Goal: Information Seeking & Learning: Learn about a topic

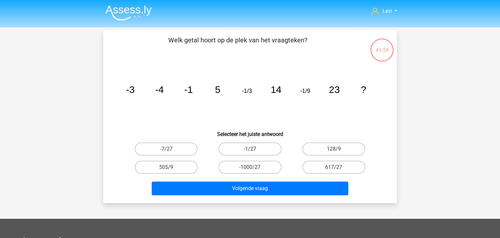
scroll to position [30, 0]
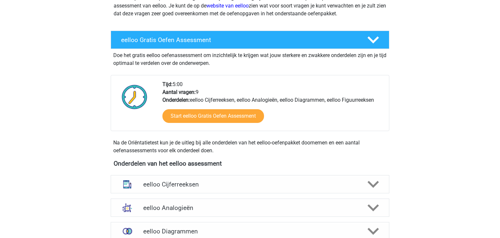
scroll to position [95, 0]
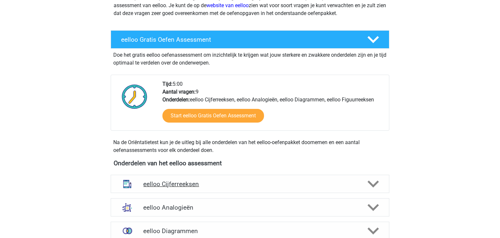
click at [162, 179] on div "eelloo Cijferreeksen" at bounding box center [250, 183] width 279 height 18
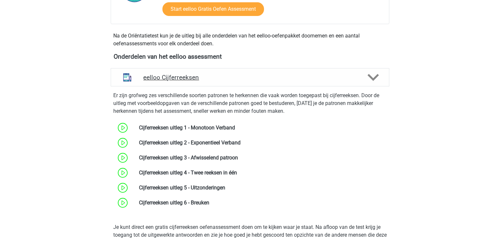
scroll to position [203, 0]
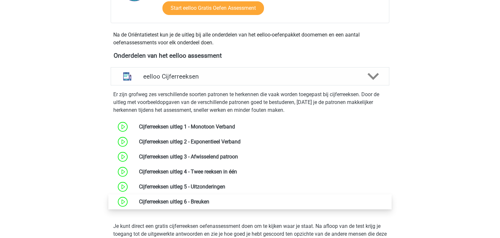
click at [209, 204] on link at bounding box center [209, 201] width 0 height 6
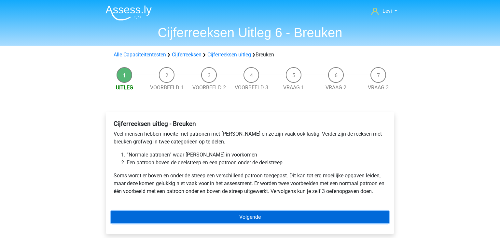
click at [184, 219] on link "Volgende" at bounding box center [250, 217] width 278 height 12
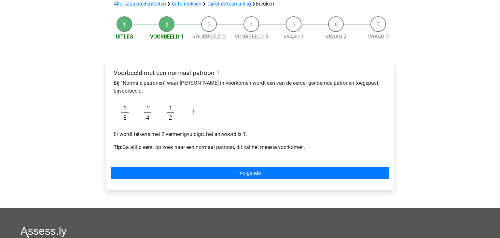
scroll to position [52, 0]
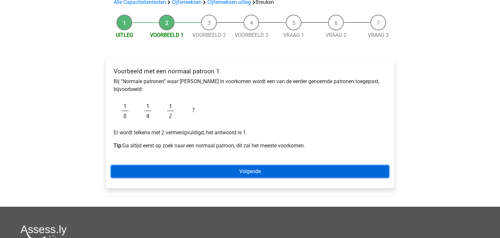
click at [188, 170] on link "Volgende" at bounding box center [250, 171] width 278 height 12
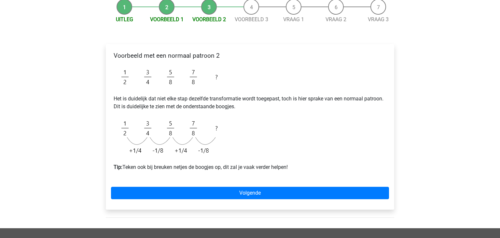
scroll to position [70, 0]
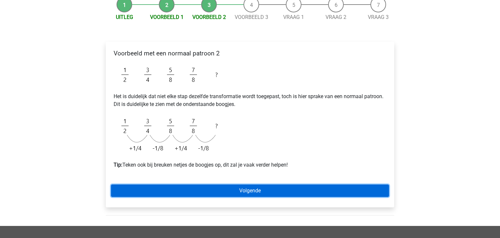
click at [173, 184] on link "Volgende" at bounding box center [250, 190] width 278 height 12
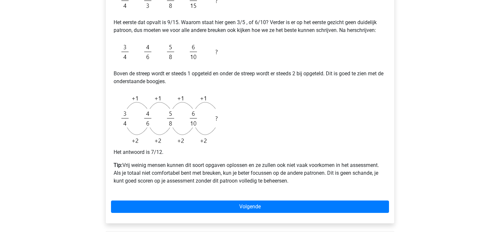
scroll to position [182, 0]
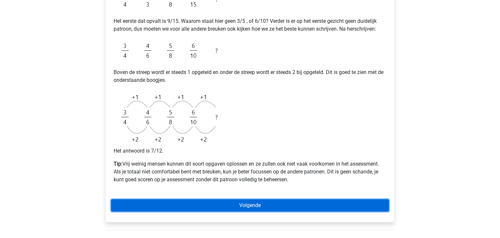
click at [177, 204] on link "Volgende" at bounding box center [250, 205] width 278 height 12
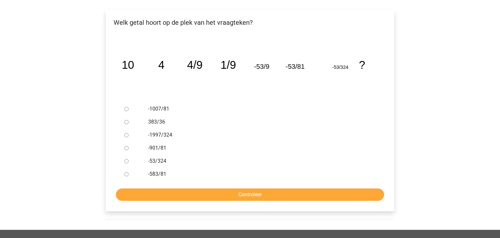
scroll to position [104, 0]
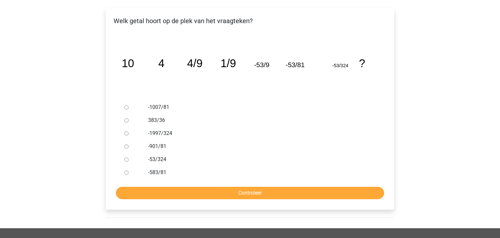
click at [144, 176] on div "-583/81" at bounding box center [260, 172] width 235 height 13
click at [125, 123] on div at bounding box center [132, 120] width 21 height 13
click at [120, 164] on ul "-1007/81 383/36 -1997/324 -901/81 -53/324 -583/81" at bounding box center [250, 140] width 278 height 78
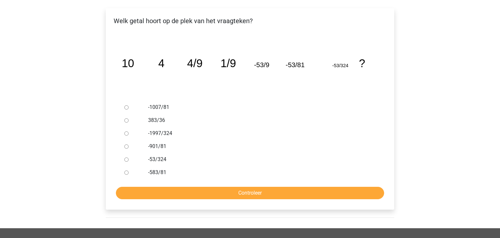
click at [128, 131] on input "-1997/324" at bounding box center [126, 133] width 4 height 4
radio input "true"
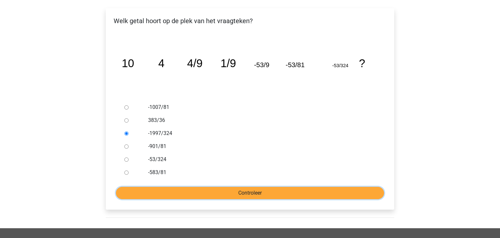
click at [137, 196] on input "Controleer" at bounding box center [250, 192] width 268 height 12
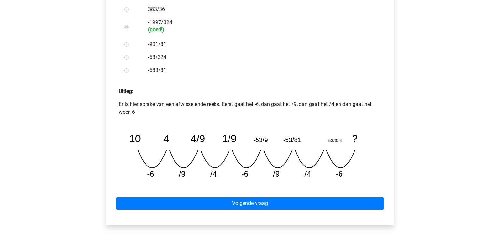
scroll to position [215, 0]
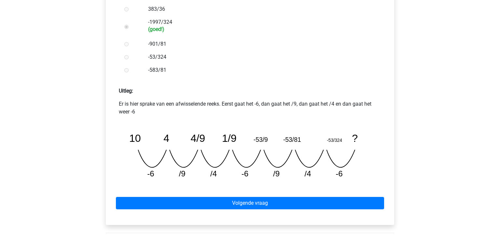
click at [137, 196] on div "Volgende vraag" at bounding box center [250, 202] width 278 height 36
click at [173, 175] on icon "image/svg+xml 10 4 4/9 1/9 -53/9 -53/81 -53/324 ? -6 /9 /4 -6 /9 /4 -6" at bounding box center [250, 152] width 252 height 63
click at [107, 168] on div "Welk getal hoort op de plek van het vraagteken? image/svg+xml 10 4 4/9 1/9 -53/…" at bounding box center [250, 60] width 288 height 327
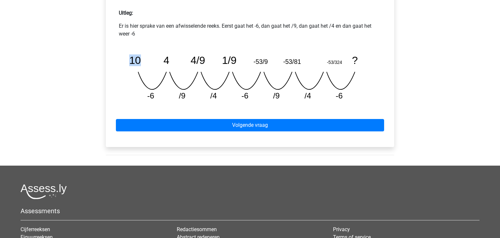
scroll to position [293, 0]
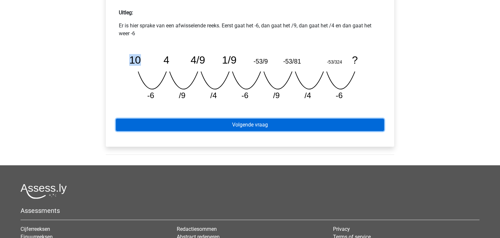
click at [138, 128] on link "Volgende vraag" at bounding box center [250, 124] width 268 height 12
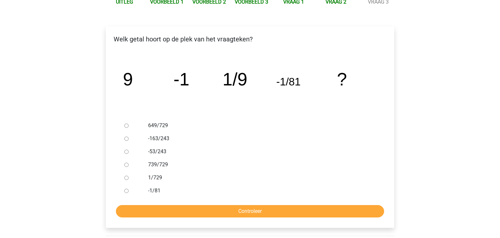
scroll to position [86, 0]
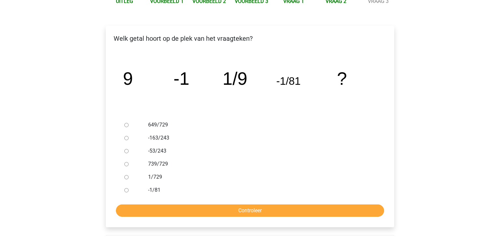
click at [135, 127] on div at bounding box center [132, 124] width 21 height 13
click at [129, 126] on div at bounding box center [132, 124] width 21 height 13
click at [126, 125] on input "649/729" at bounding box center [126, 125] width 4 height 4
radio input "true"
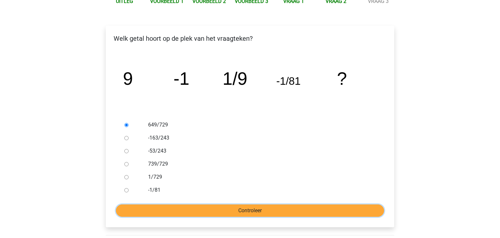
click at [196, 214] on input "Controleer" at bounding box center [250, 210] width 268 height 12
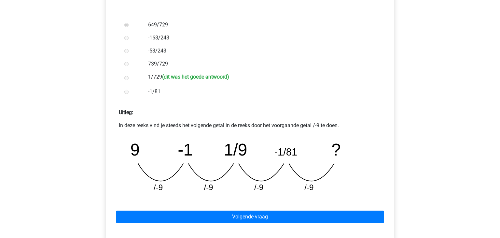
scroll to position [186, 0]
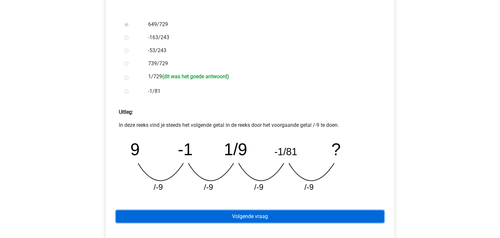
click at [196, 214] on link "Volgende vraag" at bounding box center [250, 216] width 268 height 12
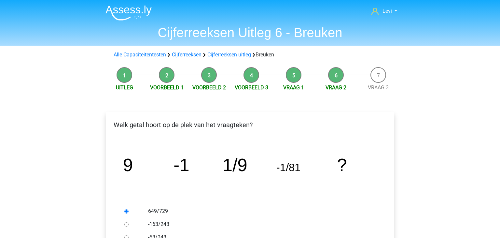
scroll to position [86, 0]
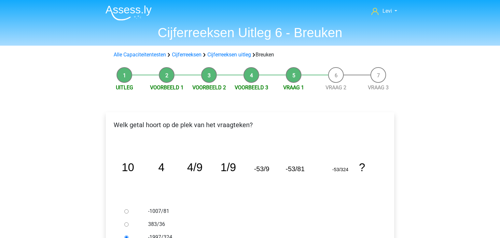
scroll to position [104, 0]
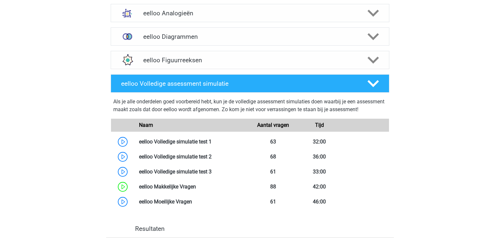
scroll to position [290, 0]
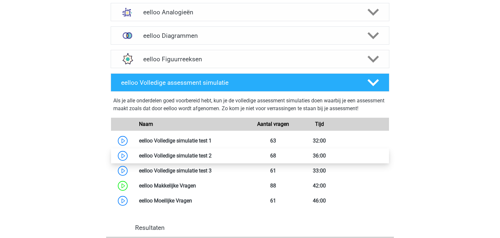
click at [212, 158] on link at bounding box center [212, 155] width 0 height 6
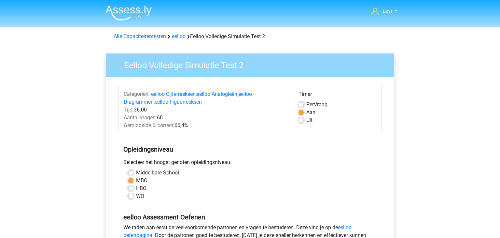
click at [165, 160] on div "Selecteer het hoogst genoten opleidingsniveau." at bounding box center [249, 163] width 263 height 10
click at [306, 105] on label "Per Vraag" at bounding box center [316, 105] width 21 height 8
click at [301, 105] on input "Per Vraag" at bounding box center [300, 104] width 5 height 7
radio input "true"
click at [306, 105] on label "Per Vraag" at bounding box center [316, 105] width 21 height 8
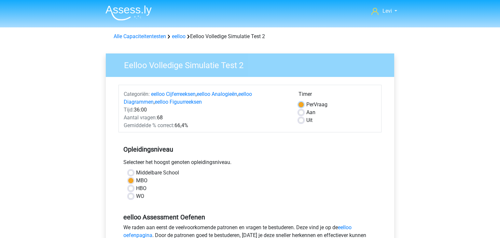
click at [301, 105] on input "Per Vraag" at bounding box center [300, 104] width 5 height 7
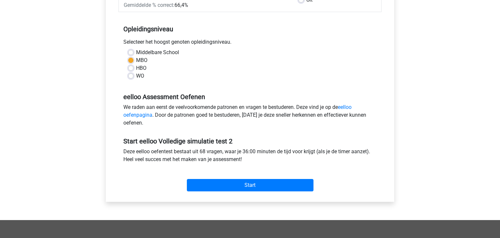
scroll to position [129, 0]
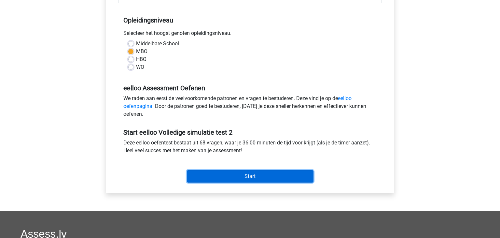
click at [239, 179] on input "Start" at bounding box center [250, 176] width 127 height 12
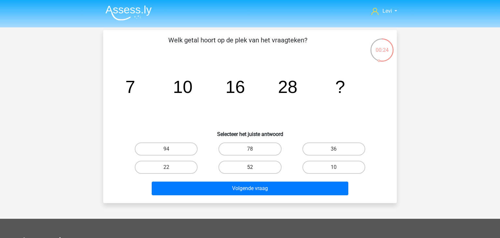
click at [268, 164] on label "52" at bounding box center [249, 166] width 63 height 13
click at [254, 167] on input "52" at bounding box center [252, 169] width 4 height 4
radio input "true"
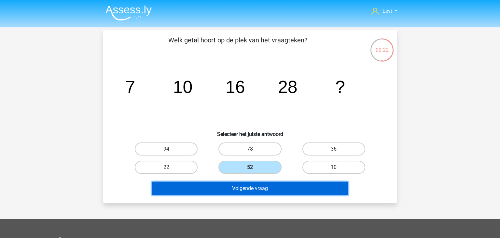
click at [253, 189] on button "Volgende vraag" at bounding box center [250, 188] width 197 height 14
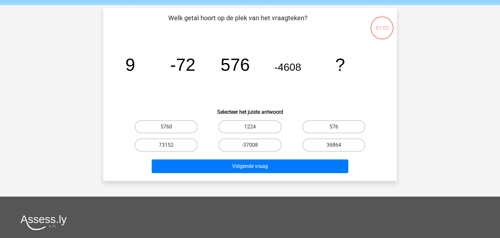
scroll to position [30, 0]
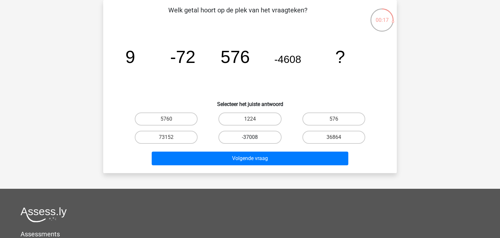
click at [260, 133] on label "-37008" at bounding box center [249, 137] width 63 height 13
click at [254, 137] on input "-37008" at bounding box center [252, 139] width 4 height 4
radio input "true"
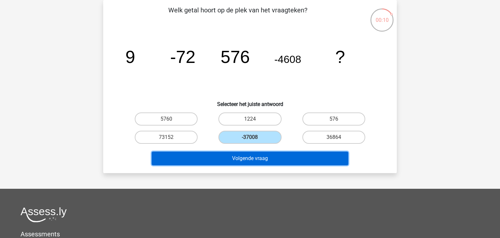
click at [259, 155] on button "Volgende vraag" at bounding box center [250, 158] width 197 height 14
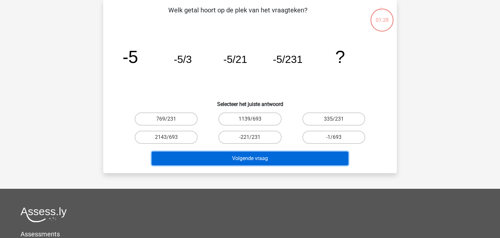
click at [259, 155] on button "Volgende vraag" at bounding box center [250, 158] width 197 height 14
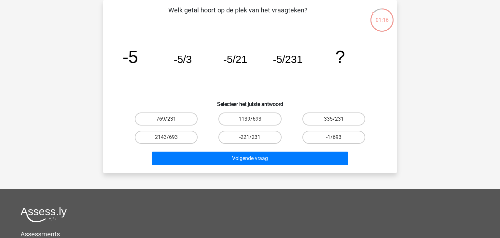
click at [183, 52] on icon "image/svg+xml -5 -5/3 -5/21 -5/231 ?" at bounding box center [250, 63] width 262 height 66
click at [138, 60] on tspan "-5/3" at bounding box center [130, 57] width 16 height 20
click at [254, 125] on label "1139/693" at bounding box center [249, 118] width 63 height 13
click at [254, 123] on input "1139/693" at bounding box center [252, 121] width 4 height 4
radio input "true"
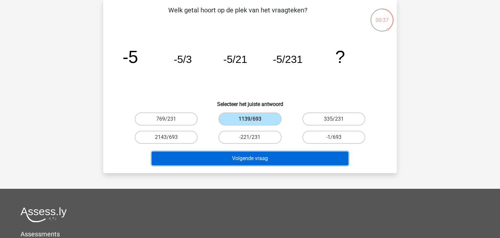
click at [219, 156] on button "Volgende vraag" at bounding box center [250, 158] width 197 height 14
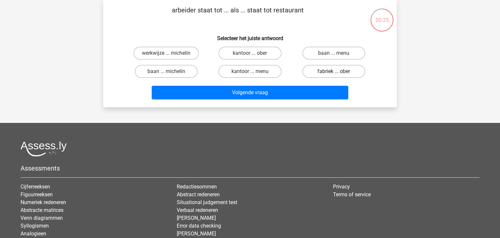
click at [323, 76] on label "fabriek ... ober" at bounding box center [333, 71] width 63 height 13
click at [334, 76] on input "fabriek ... ober" at bounding box center [336, 73] width 4 height 4
radio input "true"
click at [271, 100] on div "Volgende vraag" at bounding box center [249, 94] width 251 height 16
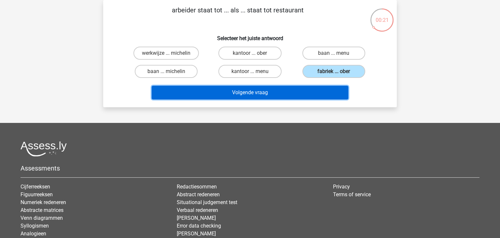
click at [265, 97] on button "Volgende vraag" at bounding box center [250, 93] width 197 height 14
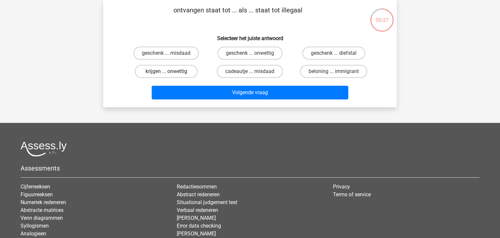
click at [186, 69] on label "krijgen ... onwettig" at bounding box center [166, 71] width 63 height 13
click at [171, 71] on input "krijgen ... onwettig" at bounding box center [168, 73] width 4 height 4
radio input "true"
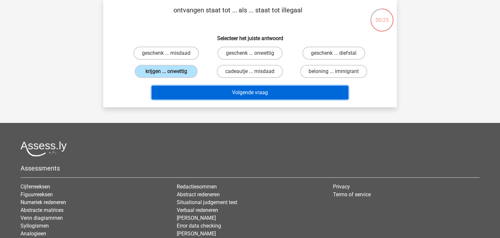
click at [196, 89] on button "Volgende vraag" at bounding box center [250, 93] width 197 height 14
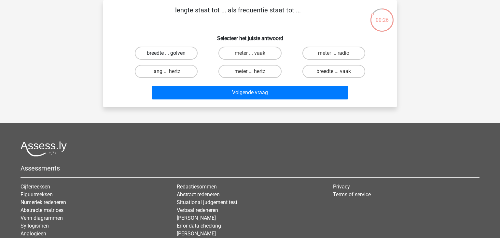
click at [178, 51] on label "breedte ... golven" at bounding box center [166, 53] width 63 height 13
click at [171, 53] on input "breedte ... golven" at bounding box center [168, 55] width 4 height 4
radio input "true"
click at [172, 68] on label "lang ... hertz" at bounding box center [166, 71] width 63 height 13
click at [171, 71] on input "lang ... hertz" at bounding box center [168, 73] width 4 height 4
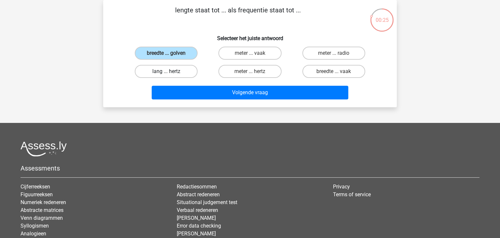
radio input "true"
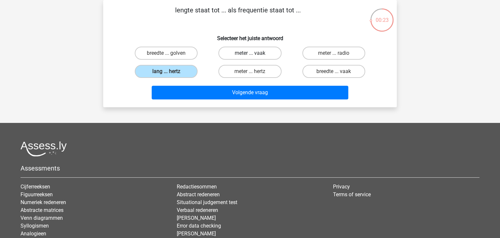
click at [231, 56] on label "meter ... vaak" at bounding box center [249, 53] width 63 height 13
click at [250, 56] on input "meter ... vaak" at bounding box center [252, 55] width 4 height 4
radio input "true"
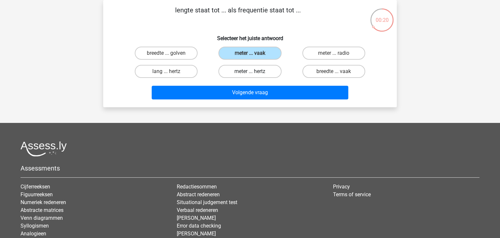
click at [262, 68] on label "meter ... hertz" at bounding box center [249, 71] width 63 height 13
click at [254, 71] on input "meter ... hertz" at bounding box center [252, 73] width 4 height 4
radio input "true"
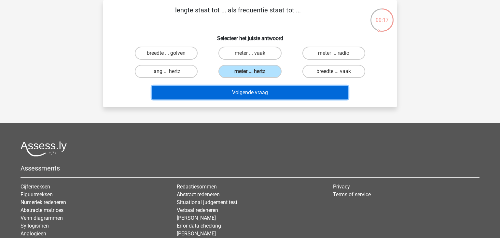
click at [243, 88] on button "Volgende vraag" at bounding box center [250, 93] width 197 height 14
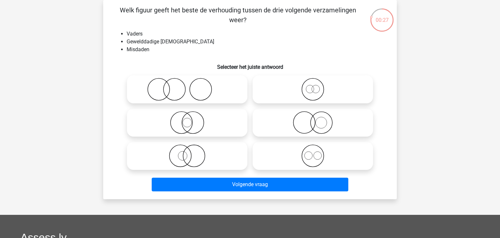
click at [243, 88] on icon at bounding box center [187, 89] width 115 height 23
click at [191, 86] on input "radio" at bounding box center [189, 84] width 4 height 4
radio input "true"
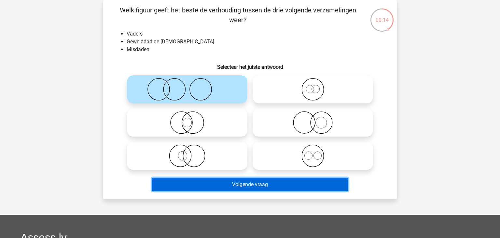
click at [234, 184] on button "Volgende vraag" at bounding box center [250, 184] width 197 height 14
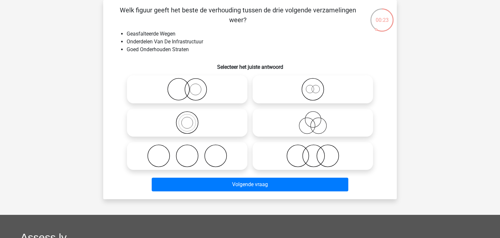
click at [194, 119] on icon at bounding box center [187, 122] width 115 height 23
click at [191, 119] on input "radio" at bounding box center [189, 117] width 4 height 4
radio input "true"
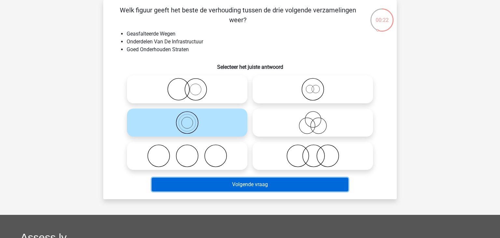
click at [174, 184] on button "Volgende vraag" at bounding box center [250, 184] width 197 height 14
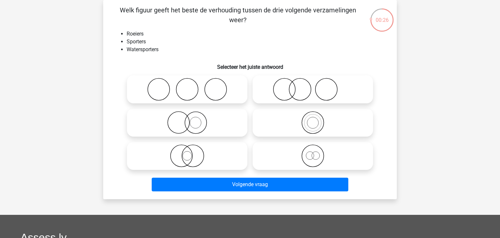
click at [313, 124] on icon at bounding box center [312, 122] width 115 height 23
click at [313, 119] on input "radio" at bounding box center [315, 117] width 4 height 4
radio input "true"
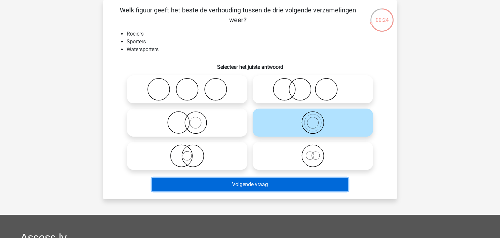
click at [257, 186] on button "Volgende vraag" at bounding box center [250, 184] width 197 height 14
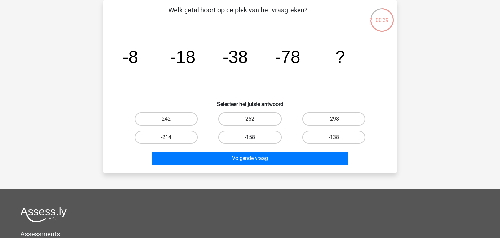
click at [247, 135] on label "-158" at bounding box center [249, 137] width 63 height 13
click at [250, 137] on input "-158" at bounding box center [252, 139] width 4 height 4
radio input "true"
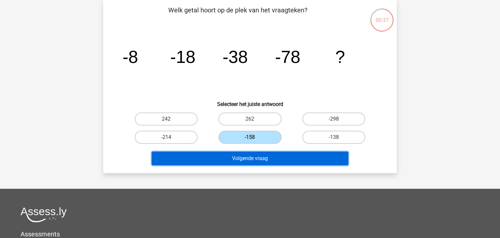
click at [247, 156] on button "Volgende vraag" at bounding box center [250, 158] width 197 height 14
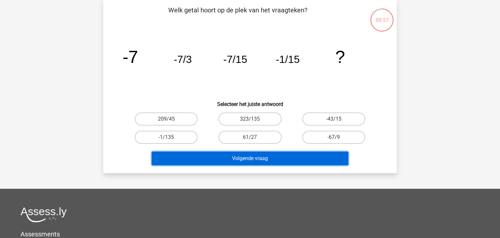
click at [247, 156] on button "Volgende vraag" at bounding box center [250, 158] width 197 height 14
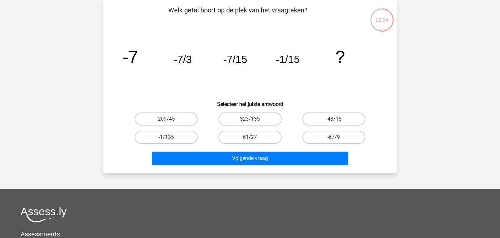
click at [317, 87] on icon "image/svg+xml -7 -7/3 -7/15 -1/15 ?" at bounding box center [250, 63] width 262 height 66
click at [263, 137] on label "61/27" at bounding box center [249, 137] width 63 height 13
click at [254, 137] on input "61/27" at bounding box center [252, 139] width 4 height 4
radio input "true"
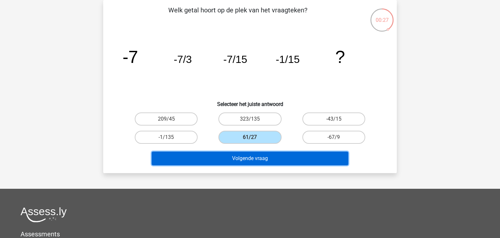
click at [287, 152] on button "Volgende vraag" at bounding box center [250, 158] width 197 height 14
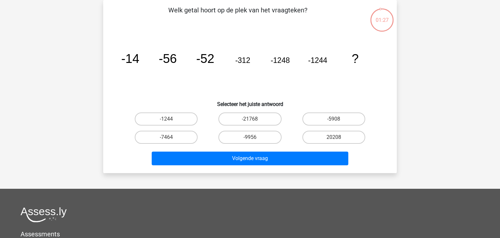
click at [190, 64] on icon "image/svg+xml -14 -56 -52 -312 -1248 -1244 ?" at bounding box center [250, 63] width 262 height 66
click at [184, 133] on label "-7464" at bounding box center [166, 137] width 63 height 13
click at [171, 137] on input "-7464" at bounding box center [168, 139] width 4 height 4
radio input "true"
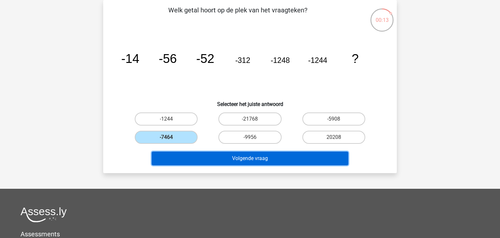
click at [267, 157] on button "Volgende vraag" at bounding box center [250, 158] width 197 height 14
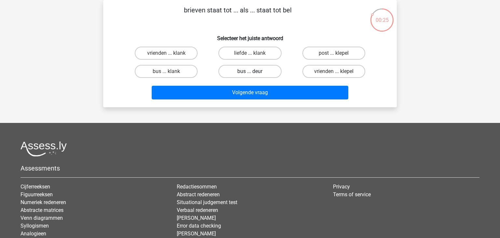
click at [260, 74] on label "bus ... deur" at bounding box center [249, 71] width 63 height 13
click at [254, 74] on input "bus ... deur" at bounding box center [252, 73] width 4 height 4
radio input "true"
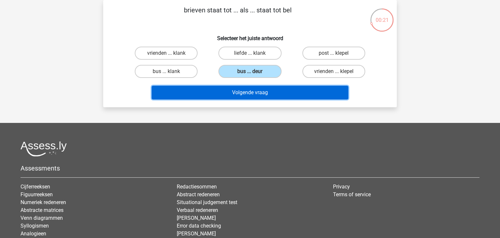
click at [258, 93] on button "Volgende vraag" at bounding box center [250, 93] width 197 height 14
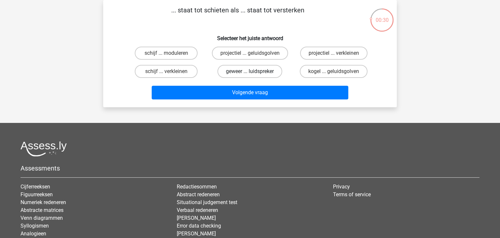
click at [258, 68] on label "geweer ... luidspreker" at bounding box center [249, 71] width 65 height 13
click at [254, 71] on input "geweer ... luidspreker" at bounding box center [252, 73] width 4 height 4
radio input "true"
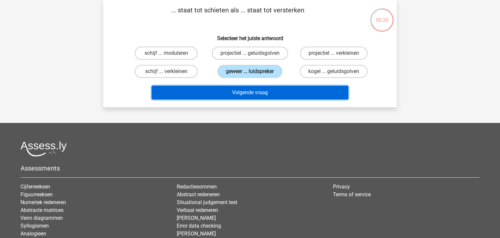
click at [255, 95] on button "Volgende vraag" at bounding box center [250, 93] width 197 height 14
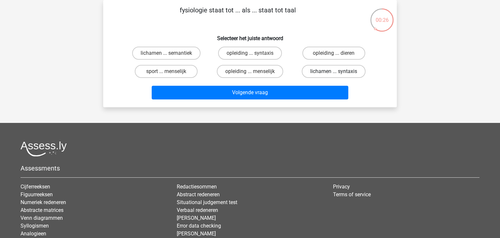
click at [321, 74] on label "lichamen ... syntaxis" at bounding box center [334, 71] width 64 height 13
click at [334, 74] on input "lichamen ... syntaxis" at bounding box center [336, 73] width 4 height 4
radio input "true"
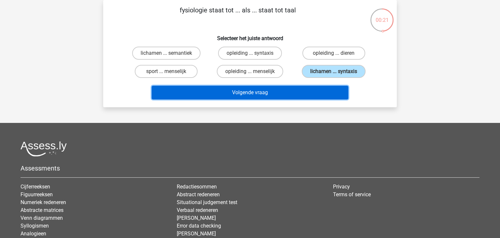
click at [218, 86] on button "Volgende vraag" at bounding box center [250, 93] width 197 height 14
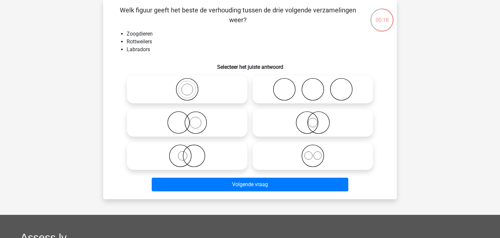
click at [297, 160] on icon at bounding box center [312, 155] width 115 height 23
click at [313, 152] on input "radio" at bounding box center [315, 150] width 4 height 4
radio input "true"
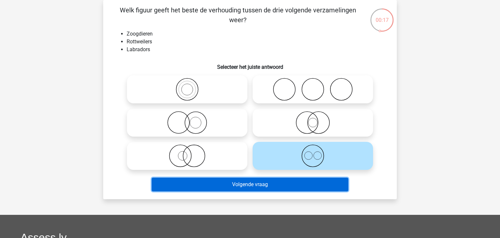
click at [266, 185] on button "Volgende vraag" at bounding box center [250, 184] width 197 height 14
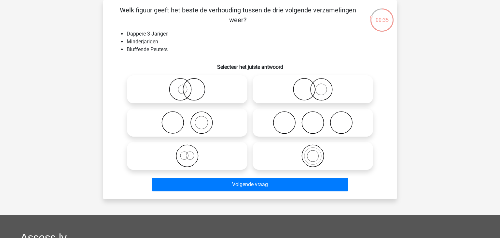
click at [244, 137] on div at bounding box center [187, 122] width 126 height 33
click at [185, 166] on icon at bounding box center [187, 155] width 115 height 23
click at [187, 152] on input "radio" at bounding box center [189, 150] width 4 height 4
radio input "true"
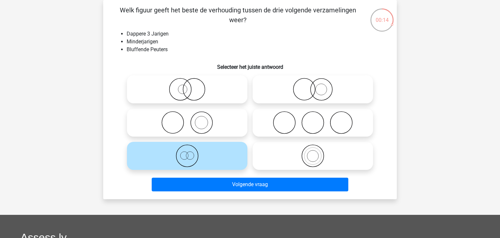
click at [321, 111] on icon at bounding box center [312, 122] width 115 height 23
click at [317, 115] on input "radio" at bounding box center [315, 117] width 4 height 4
radio input "true"
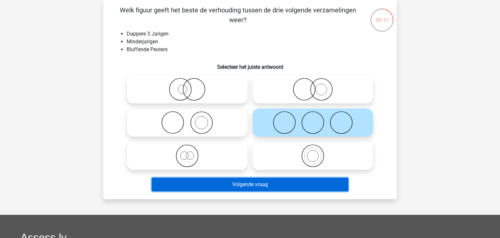
click at [214, 181] on button "Volgende vraag" at bounding box center [250, 184] width 197 height 14
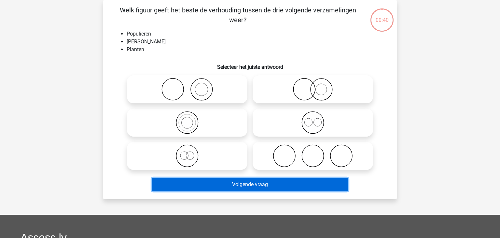
click at [214, 181] on button "Volgende vraag" at bounding box center [250, 184] width 197 height 14
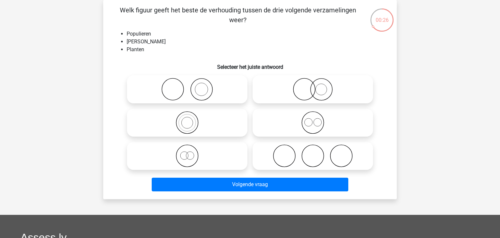
click at [223, 81] on icon at bounding box center [187, 89] width 115 height 23
click at [191, 82] on input "radio" at bounding box center [189, 84] width 4 height 4
radio input "true"
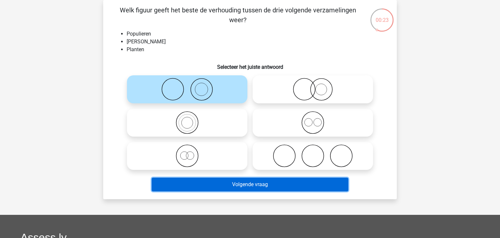
click at [202, 189] on button "Volgende vraag" at bounding box center [250, 184] width 197 height 14
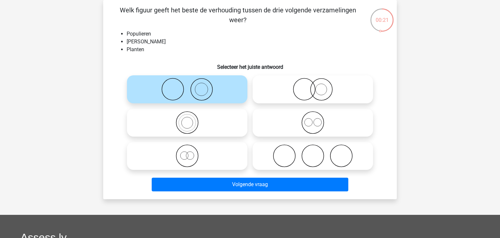
click at [223, 83] on icon at bounding box center [187, 89] width 115 height 23
click at [191, 83] on input "radio" at bounding box center [189, 84] width 4 height 4
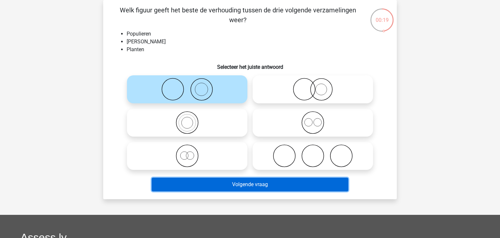
click at [231, 179] on button "Volgende vraag" at bounding box center [250, 184] width 197 height 14
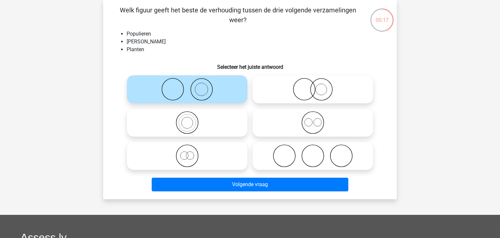
click at [239, 86] on icon at bounding box center [187, 89] width 115 height 23
click at [191, 86] on input "radio" at bounding box center [189, 84] width 4 height 4
click at [286, 101] on icon at bounding box center [312, 89] width 115 height 23
click at [313, 86] on input "radio" at bounding box center [315, 84] width 4 height 4
radio input "true"
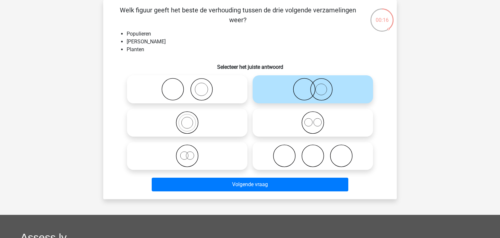
click at [229, 84] on icon at bounding box center [187, 89] width 115 height 23
click at [191, 84] on input "radio" at bounding box center [189, 84] width 4 height 4
radio input "true"
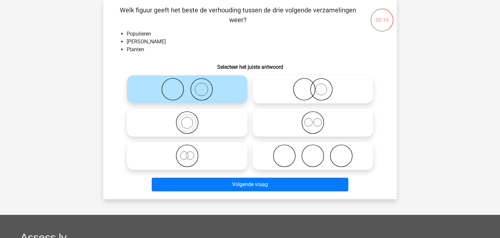
click at [211, 191] on div "Volgende vraag" at bounding box center [249, 185] width 251 height 16
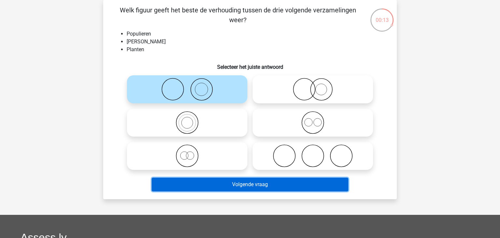
click at [217, 186] on button "Volgende vraag" at bounding box center [250, 184] width 197 height 14
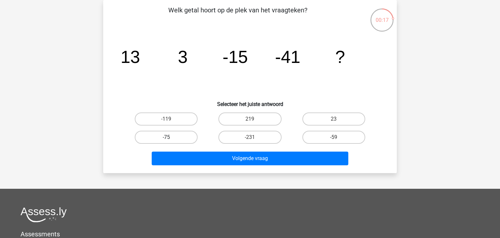
click at [185, 141] on label "-75" at bounding box center [166, 137] width 63 height 13
click at [171, 141] on input "-75" at bounding box center [168, 139] width 4 height 4
radio input "true"
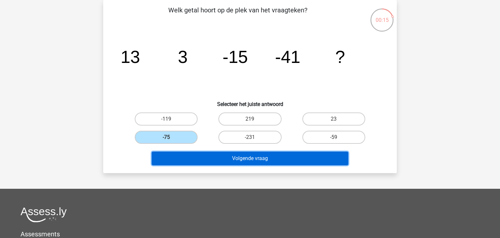
click at [234, 163] on button "Volgende vraag" at bounding box center [250, 158] width 197 height 14
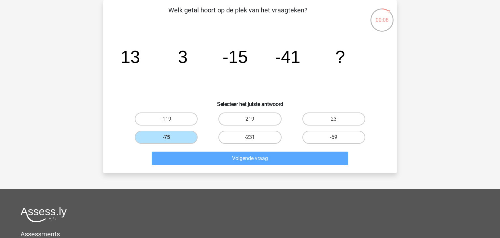
click at [254, 137] on input "-231" at bounding box center [252, 139] width 4 height 4
radio input "true"
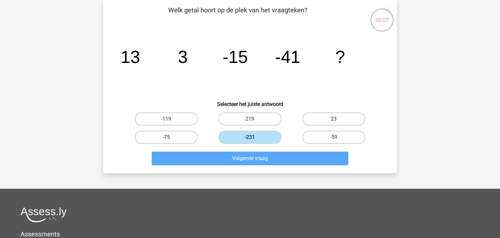
click at [184, 139] on label "-75" at bounding box center [166, 137] width 63 height 13
click at [171, 139] on input "-75" at bounding box center [168, 139] width 4 height 4
radio input "true"
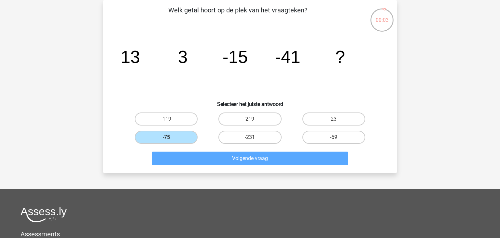
click at [115, 157] on div "Volgende vraag" at bounding box center [250, 156] width 273 height 21
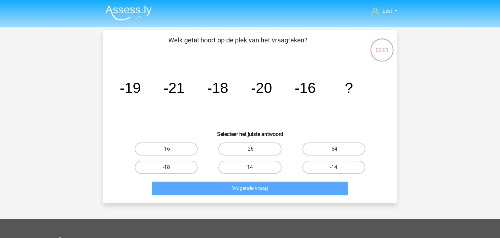
click at [178, 168] on label "-18" at bounding box center [166, 166] width 63 height 13
click at [171, 168] on input "-18" at bounding box center [168, 169] width 4 height 4
radio input "true"
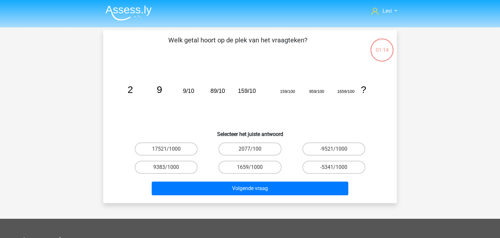
click at [211, 108] on icon "image/svg+xml 2 9 9/10 89/10 159/10 159/100 959/100 1659/100 ?" at bounding box center [250, 93] width 262 height 66
click at [312, 150] on label "-9521/1000" at bounding box center [333, 148] width 63 height 13
click at [334, 150] on input "-9521/1000" at bounding box center [336, 151] width 4 height 4
radio input "true"
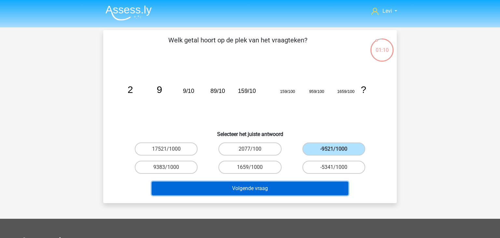
click at [280, 185] on button "Volgende vraag" at bounding box center [250, 188] width 197 height 14
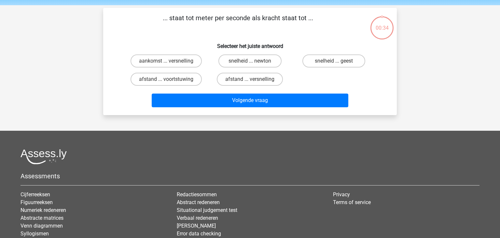
scroll to position [30, 0]
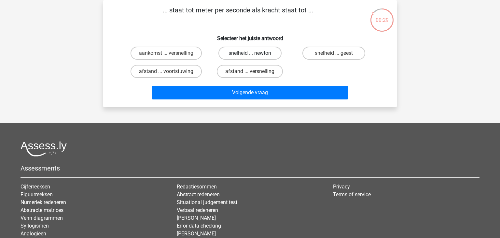
click at [270, 57] on label "snelheid ... newton" at bounding box center [249, 53] width 63 height 13
click at [254, 57] on input "snelheid ... newton" at bounding box center [252, 55] width 4 height 4
radio input "true"
click at [270, 57] on label "snelheid ... newton" at bounding box center [249, 53] width 63 height 13
click at [254, 57] on input "snelheid ... newton" at bounding box center [252, 55] width 4 height 4
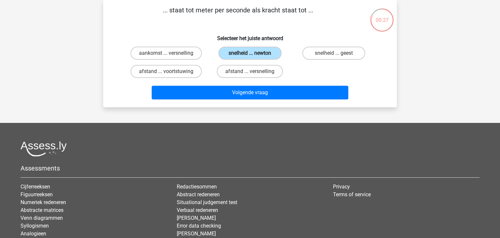
click at [270, 57] on label "snelheid ... newton" at bounding box center [249, 53] width 63 height 13
click at [254, 57] on input "snelheid ... newton" at bounding box center [252, 55] width 4 height 4
click at [270, 57] on label "snelheid ... newton" at bounding box center [249, 53] width 63 height 13
click at [254, 57] on input "snelheid ... newton" at bounding box center [252, 55] width 4 height 4
click at [270, 57] on label "snelheid ... newton" at bounding box center [249, 53] width 63 height 13
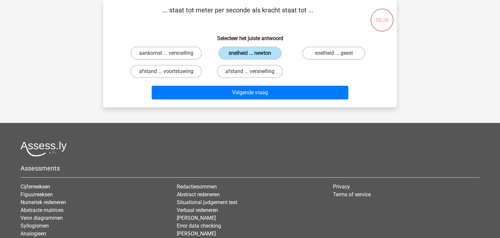
click at [254, 57] on input "snelheid ... newton" at bounding box center [252, 55] width 4 height 4
click at [270, 57] on label "snelheid ... newton" at bounding box center [249, 53] width 63 height 13
click at [254, 57] on input "snelheid ... newton" at bounding box center [252, 55] width 4 height 4
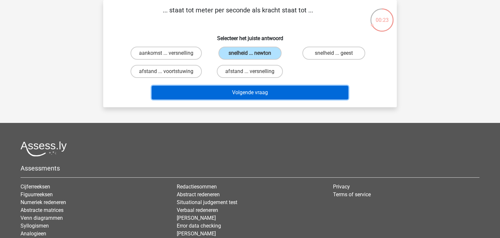
click at [243, 91] on button "Volgende vraag" at bounding box center [250, 93] width 197 height 14
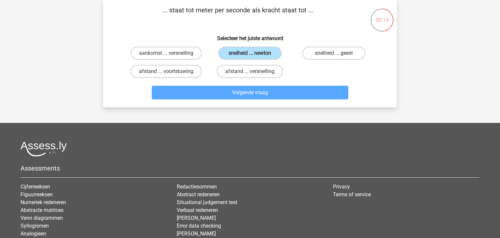
click at [250, 73] on input "afstand ... versnelling" at bounding box center [252, 73] width 4 height 4
radio input "true"
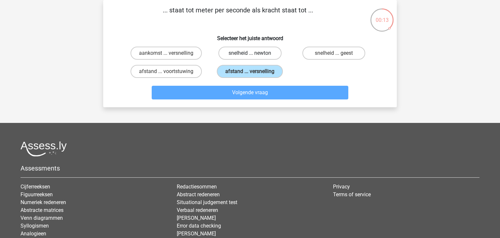
click at [257, 59] on label "snelheid ... newton" at bounding box center [249, 53] width 63 height 13
click at [254, 57] on input "snelheid ... newton" at bounding box center [252, 55] width 4 height 4
radio input "true"
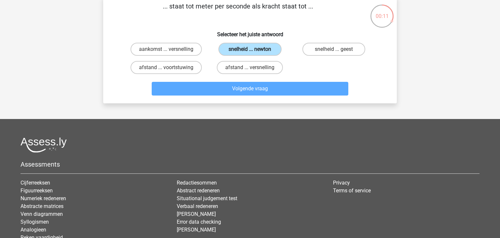
scroll to position [34, 0]
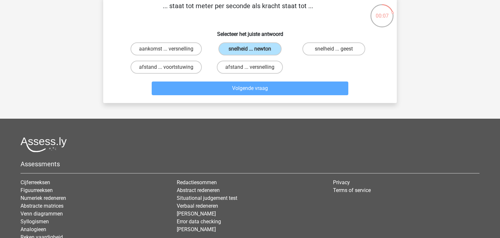
click at [253, 95] on div "Volgende vraag" at bounding box center [249, 89] width 251 height 16
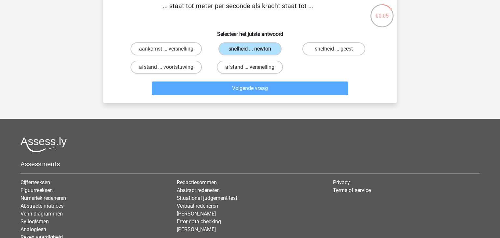
click at [253, 95] on div "Volgende vraag" at bounding box center [249, 89] width 251 height 16
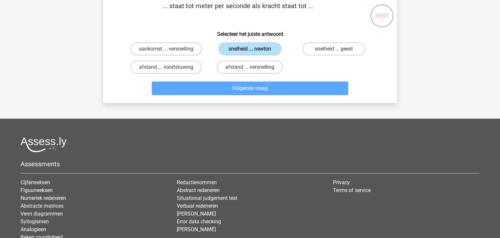
click at [253, 95] on div "Volgende vraag" at bounding box center [249, 89] width 251 height 16
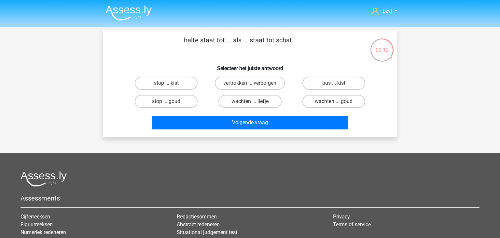
scroll to position [34, 0]
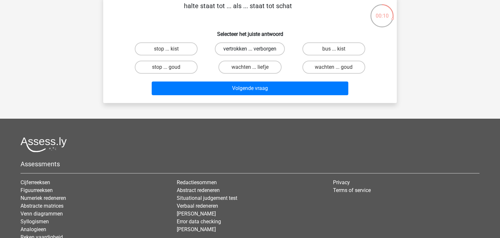
click at [246, 49] on label "vertrokken ... verborgen" at bounding box center [250, 48] width 70 height 13
click at [250, 49] on input "vertrokken ... verborgen" at bounding box center [252, 51] width 4 height 4
radio input "true"
click at [335, 51] on input "bus ... kist" at bounding box center [336, 51] width 4 height 4
radio input "true"
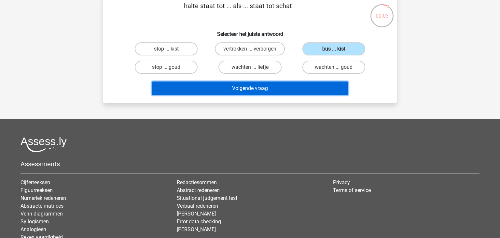
click at [275, 92] on button "Volgende vraag" at bounding box center [250, 88] width 197 height 14
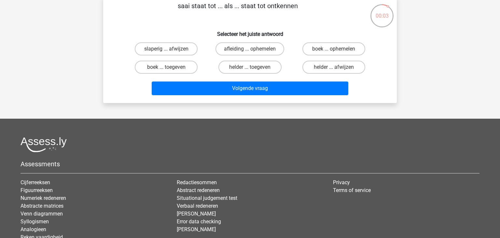
scroll to position [30, 0]
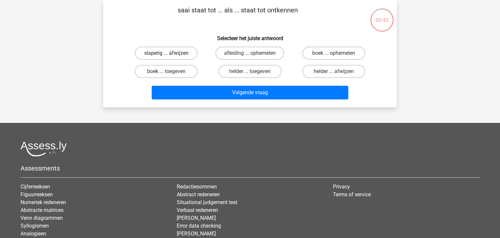
click at [189, 56] on label "slaperig ... afwijzen" at bounding box center [166, 53] width 63 height 13
click at [171, 56] on input "slaperig ... afwijzen" at bounding box center [168, 55] width 4 height 4
radio input "true"
click at [236, 72] on label "helder ... toegeven" at bounding box center [249, 71] width 63 height 13
click at [250, 72] on input "helder ... toegeven" at bounding box center [252, 73] width 4 height 4
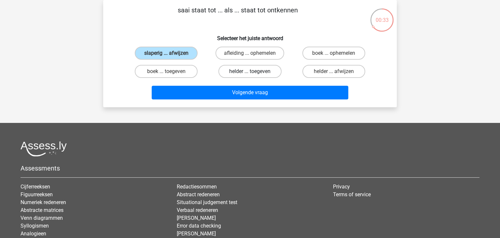
radio input "true"
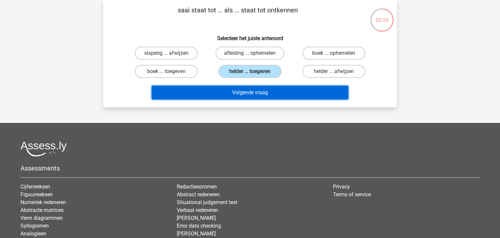
click at [236, 92] on button "Volgende vraag" at bounding box center [250, 93] width 197 height 14
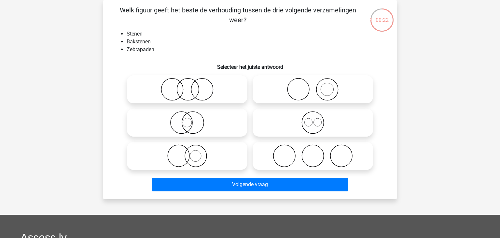
click at [217, 56] on div "Welk figuur geeft het beste de verhouding tussen de drie volgende verzamelingen…" at bounding box center [250, 99] width 288 height 188
click at [219, 154] on icon at bounding box center [187, 155] width 115 height 23
click at [191, 152] on input "radio" at bounding box center [189, 150] width 4 height 4
radio input "true"
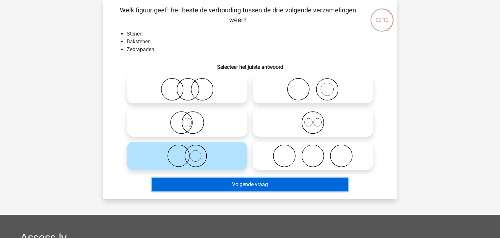
click at [242, 187] on button "Volgende vraag" at bounding box center [250, 184] width 197 height 14
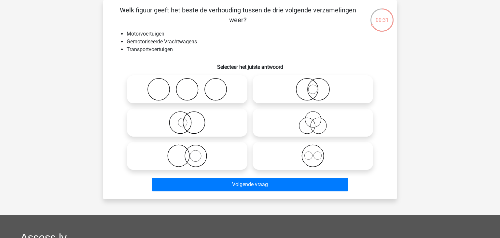
click at [218, 119] on icon at bounding box center [187, 122] width 115 height 23
click at [191, 119] on input "radio" at bounding box center [189, 117] width 4 height 4
radio input "true"
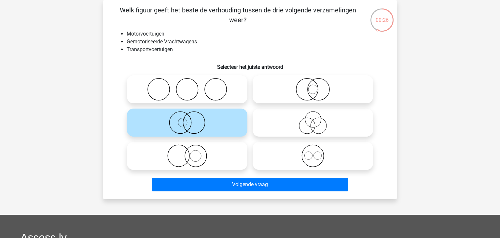
click at [206, 166] on icon at bounding box center [187, 155] width 115 height 23
click at [191, 152] on input "radio" at bounding box center [189, 150] width 4 height 4
radio input "true"
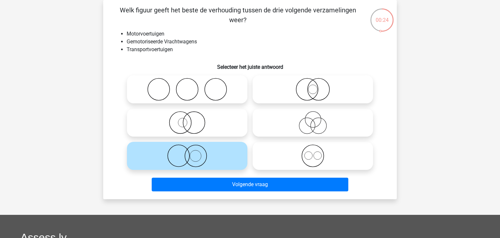
click at [228, 114] on icon at bounding box center [187, 122] width 115 height 23
click at [191, 115] on input "radio" at bounding box center [189, 117] width 4 height 4
radio input "true"
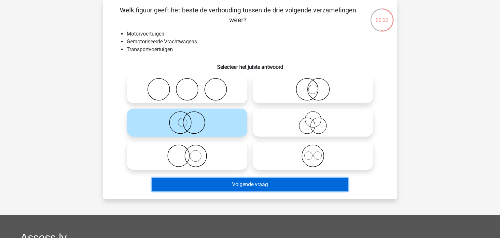
click at [207, 180] on button "Volgende vraag" at bounding box center [250, 184] width 197 height 14
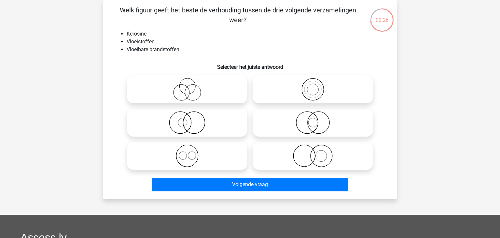
click at [348, 96] on icon at bounding box center [312, 89] width 115 height 23
click at [317, 86] on input "radio" at bounding box center [315, 84] width 4 height 4
radio input "true"
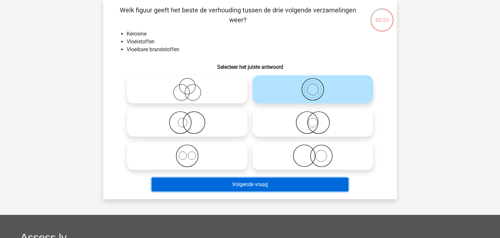
click at [261, 183] on button "Volgende vraag" at bounding box center [250, 184] width 197 height 14
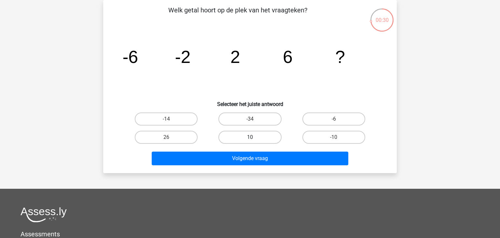
click at [262, 134] on label "10" at bounding box center [249, 137] width 63 height 13
click at [254, 137] on input "10" at bounding box center [252, 139] width 4 height 4
radio input "true"
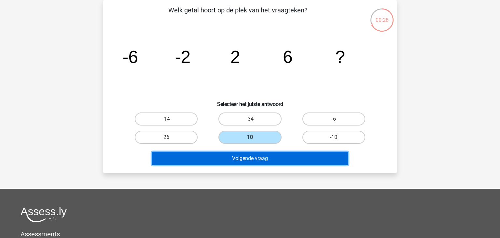
click at [252, 158] on button "Volgende vraag" at bounding box center [250, 158] width 197 height 14
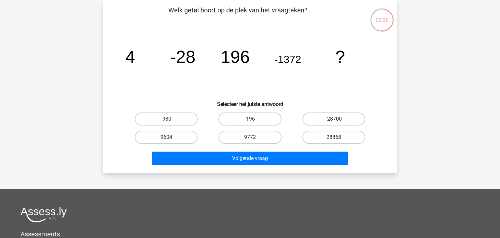
click at [333, 124] on label "-28700" at bounding box center [333, 118] width 63 height 13
click at [334, 123] on input "-28700" at bounding box center [336, 121] width 4 height 4
radio input "true"
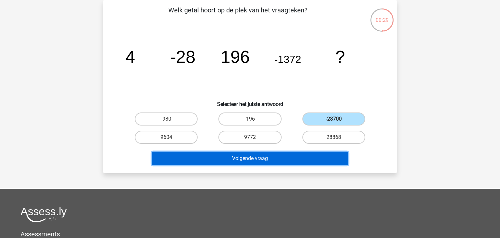
click at [289, 158] on button "Volgende vraag" at bounding box center [250, 158] width 197 height 14
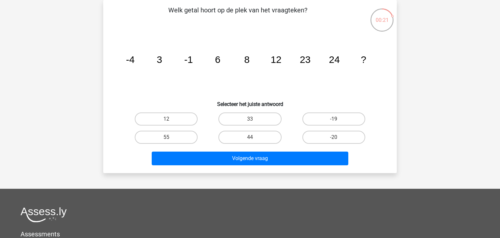
click at [236, 65] on icon "image/svg+xml -4 3 -1 6 8 12 23 24 ?" at bounding box center [250, 63] width 262 height 66
click at [257, 139] on label "44" at bounding box center [249, 137] width 63 height 13
click at [254, 139] on input "44" at bounding box center [252, 139] width 4 height 4
radio input "true"
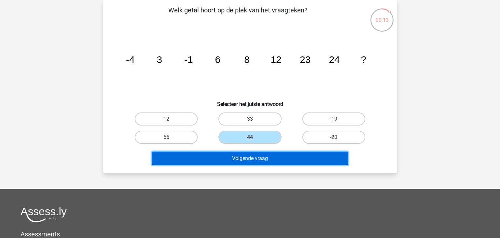
click at [242, 159] on button "Volgende vraag" at bounding box center [250, 158] width 197 height 14
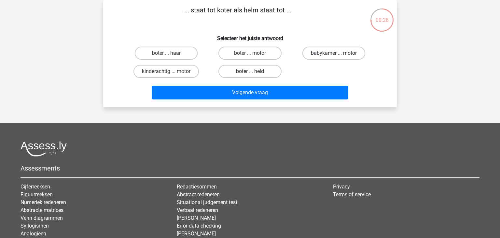
click at [315, 52] on label "babykamer ... motor" at bounding box center [333, 53] width 63 height 13
click at [334, 53] on input "babykamer ... motor" at bounding box center [336, 55] width 4 height 4
radio input "true"
click at [170, 49] on label "boter ... haar" at bounding box center [166, 53] width 63 height 13
click at [170, 53] on input "boter ... haar" at bounding box center [168, 55] width 4 height 4
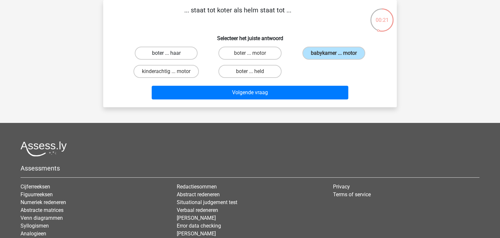
radio input "true"
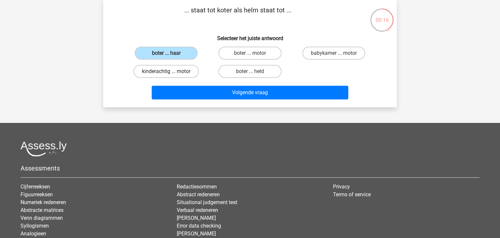
click at [176, 74] on label "kinderachtig ... motor" at bounding box center [165, 71] width 65 height 13
click at [171, 74] on input "kinderachtig ... motor" at bounding box center [168, 73] width 4 height 4
radio input "true"
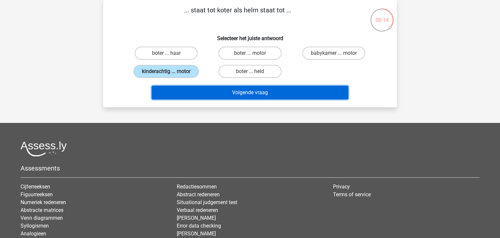
click at [190, 97] on button "Volgende vraag" at bounding box center [250, 93] width 197 height 14
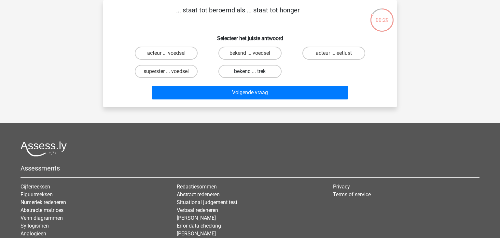
click at [258, 74] on label "bekend ... trek" at bounding box center [249, 71] width 63 height 13
click at [254, 74] on input "bekend ... trek" at bounding box center [252, 73] width 4 height 4
radio input "true"
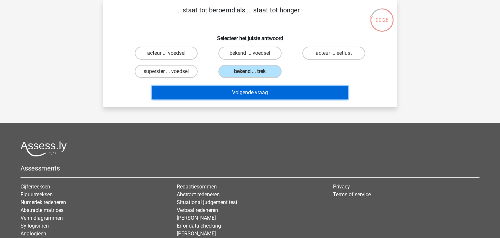
click at [258, 91] on button "Volgende vraag" at bounding box center [250, 93] width 197 height 14
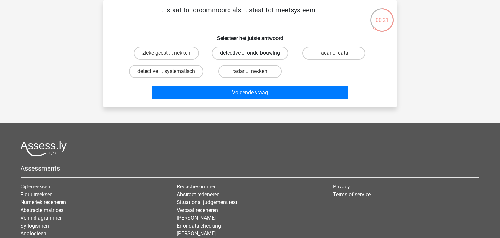
click at [276, 55] on label "detective ... onderbouwing" at bounding box center [250, 53] width 77 height 13
click at [254, 55] on input "detective ... onderbouwing" at bounding box center [252, 55] width 4 height 4
radio input "true"
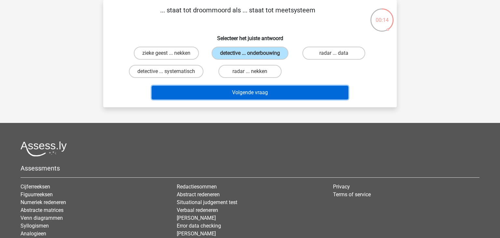
click at [291, 90] on button "Volgende vraag" at bounding box center [250, 93] width 197 height 14
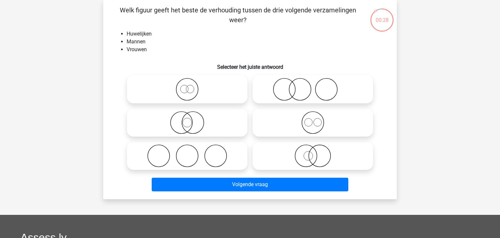
click at [211, 78] on icon at bounding box center [187, 89] width 115 height 23
click at [191, 82] on input "radio" at bounding box center [189, 84] width 4 height 4
radio input "true"
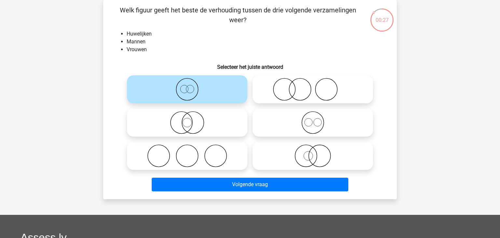
click at [332, 142] on label at bounding box center [313, 156] width 120 height 28
click at [317, 148] on input "radio" at bounding box center [315, 150] width 4 height 4
radio input "true"
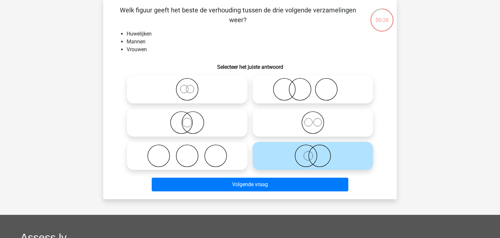
click at [329, 129] on icon at bounding box center [312, 122] width 115 height 23
click at [317, 119] on input "radio" at bounding box center [315, 117] width 4 height 4
radio input "true"
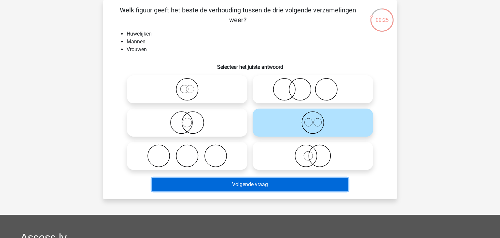
click at [270, 184] on button "Volgende vraag" at bounding box center [250, 184] width 197 height 14
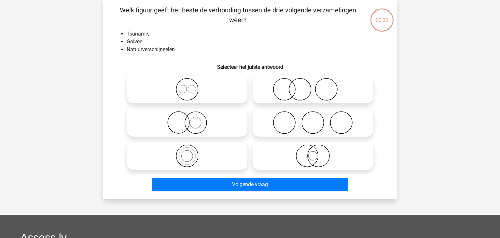
click at [197, 101] on label at bounding box center [187, 89] width 120 height 28
click at [191, 86] on input "radio" at bounding box center [189, 84] width 4 height 4
radio input "true"
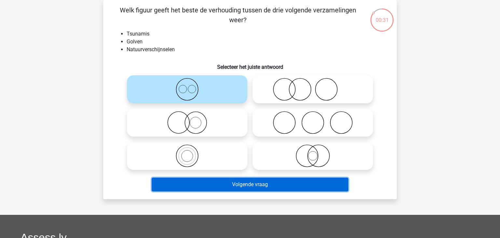
click at [204, 181] on button "Volgende vraag" at bounding box center [250, 184] width 197 height 14
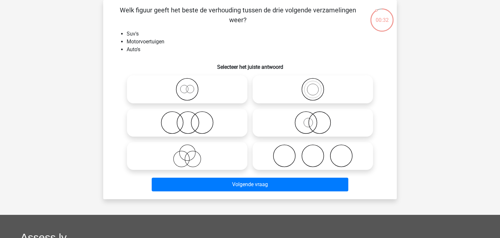
click at [215, 82] on icon at bounding box center [187, 89] width 115 height 23
click at [191, 82] on input "radio" at bounding box center [189, 84] width 4 height 4
radio input "true"
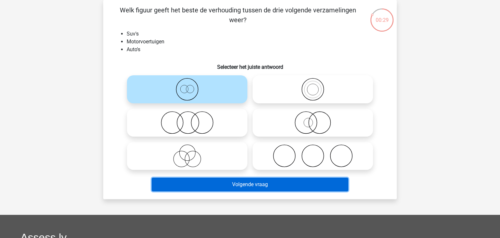
click at [239, 181] on button "Volgende vraag" at bounding box center [250, 184] width 197 height 14
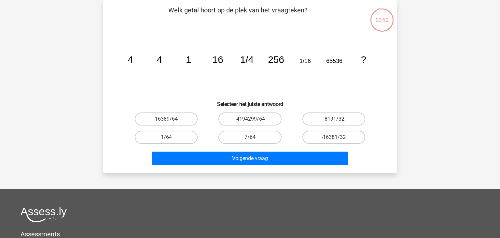
click at [344, 123] on label "-8191/32" at bounding box center [333, 118] width 63 height 13
click at [338, 123] on input "-8191/32" at bounding box center [336, 121] width 4 height 4
radio input "true"
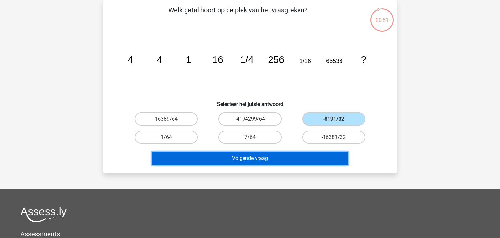
click at [290, 157] on button "Volgende vraag" at bounding box center [250, 158] width 197 height 14
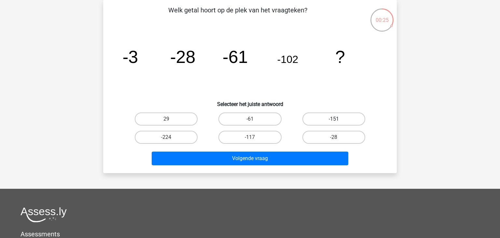
click at [326, 118] on label "-151" at bounding box center [333, 118] width 63 height 13
click at [334, 119] on input "-151" at bounding box center [336, 121] width 4 height 4
radio input "true"
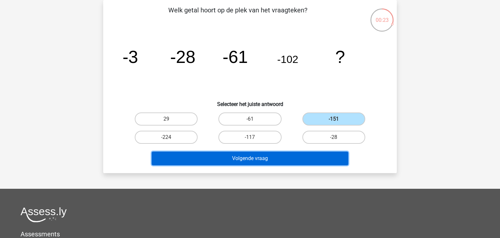
click at [264, 162] on button "Volgende vraag" at bounding box center [250, 158] width 197 height 14
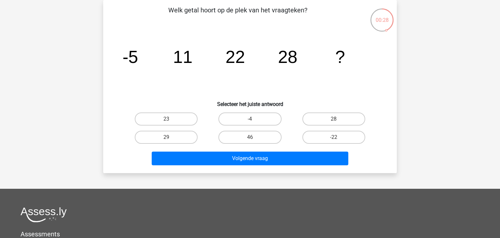
click at [169, 137] on input "29" at bounding box center [168, 139] width 4 height 4
radio input "true"
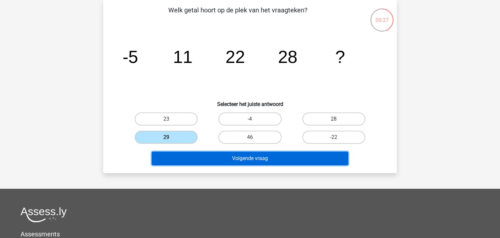
click at [195, 157] on button "Volgende vraag" at bounding box center [250, 158] width 197 height 14
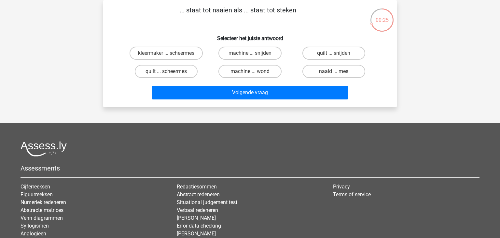
click at [334, 73] on input "naald ... mes" at bounding box center [336, 73] width 4 height 4
radio input "true"
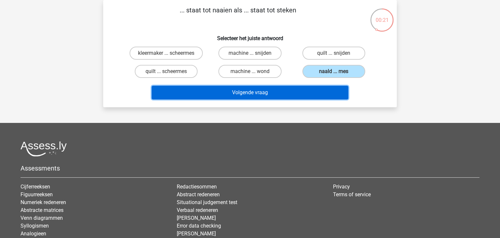
click at [275, 90] on button "Volgende vraag" at bounding box center [250, 93] width 197 height 14
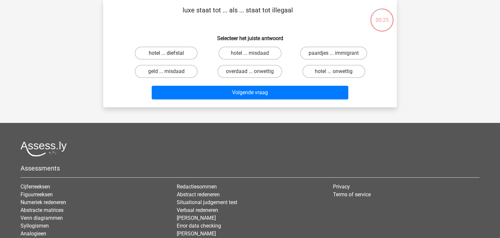
click at [185, 57] on label "hotel ... diefstal" at bounding box center [166, 53] width 63 height 13
click at [171, 57] on input "hotel ... diefstal" at bounding box center [168, 55] width 4 height 4
radio input "true"
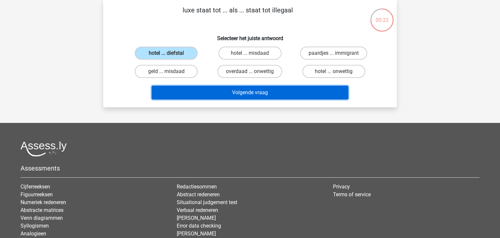
click at [210, 91] on button "Volgende vraag" at bounding box center [250, 93] width 197 height 14
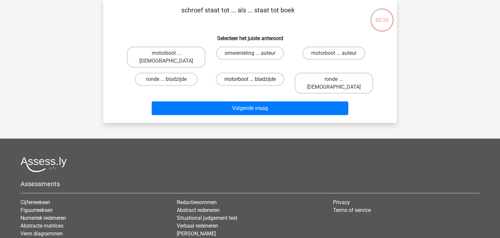
click at [266, 73] on label "motorboot ... bladzijde" at bounding box center [250, 79] width 68 height 13
click at [254, 79] on input "motorboot ... bladzijde" at bounding box center [252, 81] width 4 height 4
radio input "true"
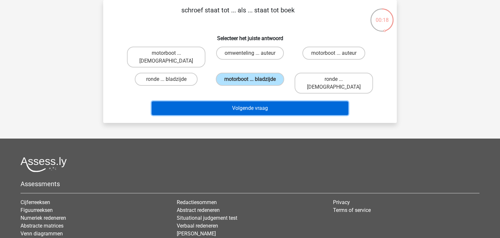
click at [267, 101] on button "Volgende vraag" at bounding box center [250, 108] width 197 height 14
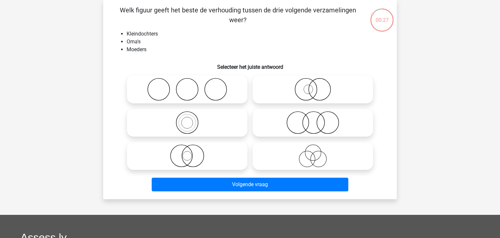
click at [203, 103] on div at bounding box center [187, 89] width 126 height 33
click at [206, 103] on label at bounding box center [187, 89] width 120 height 28
click at [191, 86] on input "radio" at bounding box center [189, 84] width 4 height 4
radio input "true"
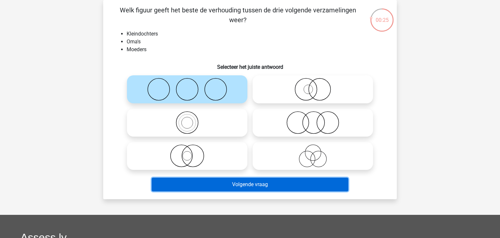
click at [187, 189] on button "Volgende vraag" at bounding box center [250, 184] width 197 height 14
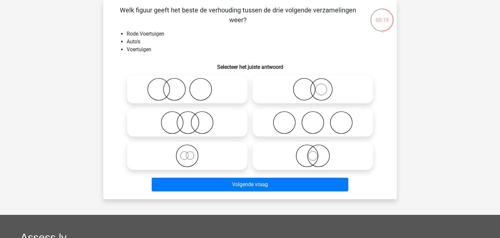
click at [193, 162] on icon at bounding box center [187, 155] width 115 height 23
click at [191, 152] on input "radio" at bounding box center [189, 150] width 4 height 4
radio input "true"
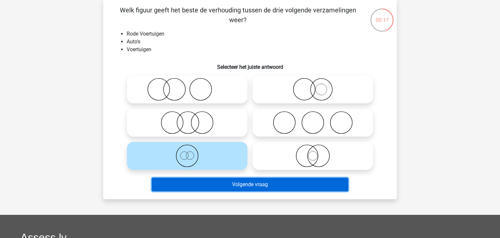
click at [213, 190] on button "Volgende vraag" at bounding box center [250, 184] width 197 height 14
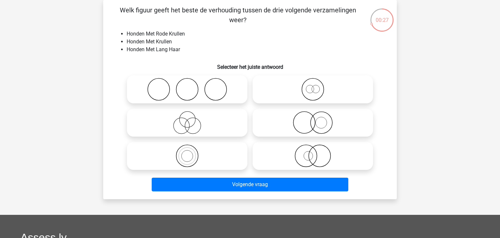
click at [230, 96] on icon at bounding box center [187, 89] width 115 height 23
click at [191, 86] on input "radio" at bounding box center [189, 84] width 4 height 4
radio input "true"
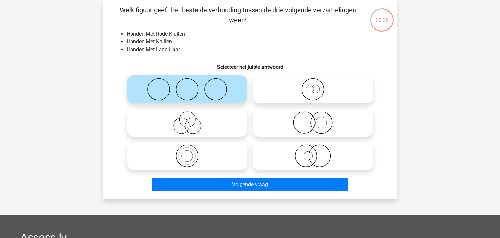
click at [246, 193] on div "Volgende vraag" at bounding box center [249, 185] width 251 height 16
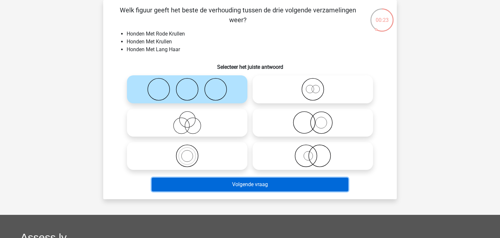
click at [254, 187] on button "Volgende vraag" at bounding box center [250, 184] width 197 height 14
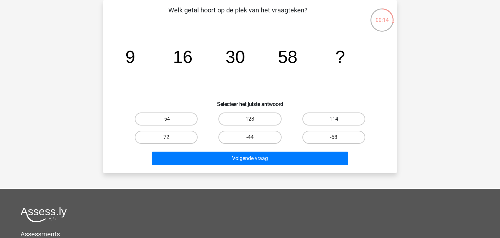
click at [342, 125] on label "114" at bounding box center [333, 118] width 63 height 13
click at [338, 123] on input "114" at bounding box center [336, 121] width 4 height 4
radio input "true"
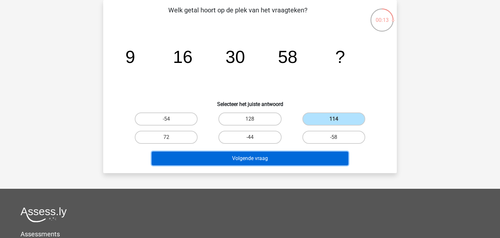
click at [283, 156] on button "Volgende vraag" at bounding box center [250, 158] width 197 height 14
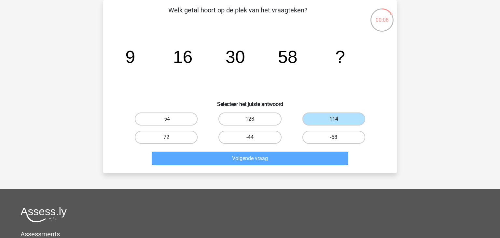
click at [332, 138] on label "-58" at bounding box center [333, 137] width 63 height 13
click at [334, 138] on input "-58" at bounding box center [336, 139] width 4 height 4
radio input "true"
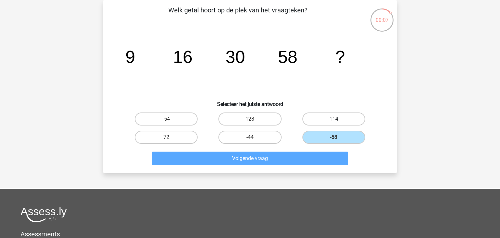
click at [340, 119] on label "114" at bounding box center [333, 118] width 63 height 13
click at [338, 119] on input "114" at bounding box center [336, 121] width 4 height 4
radio input "true"
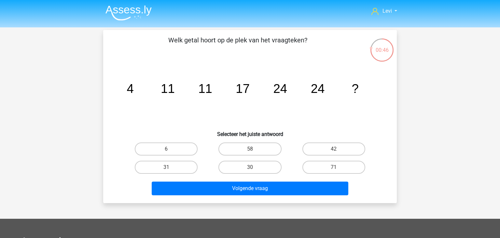
scroll to position [30, 0]
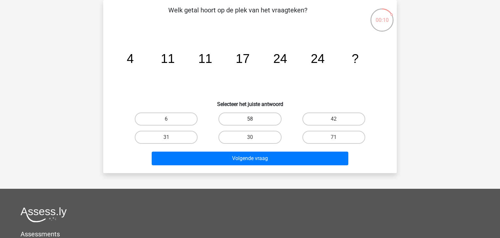
click at [259, 116] on label "58" at bounding box center [249, 118] width 63 height 13
click at [254, 119] on input "58" at bounding box center [252, 121] width 4 height 4
radio input "true"
click at [259, 116] on label "58" at bounding box center [249, 118] width 63 height 13
click at [254, 119] on input "58" at bounding box center [252, 121] width 4 height 4
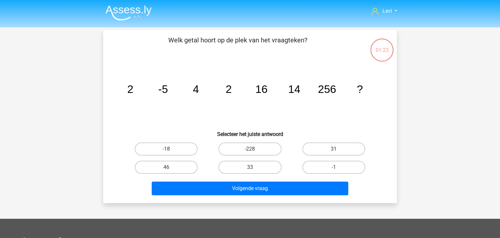
scroll to position [30, 0]
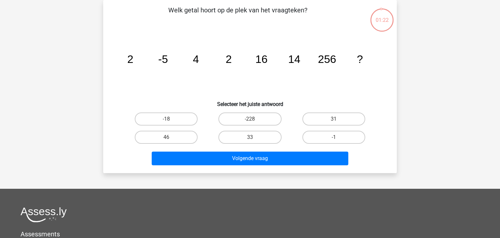
click at [259, 116] on label "-228" at bounding box center [249, 118] width 63 height 13
click at [254, 119] on input "-228" at bounding box center [252, 121] width 4 height 4
radio input "true"
click at [168, 141] on input "46" at bounding box center [168, 139] width 4 height 4
radio input "true"
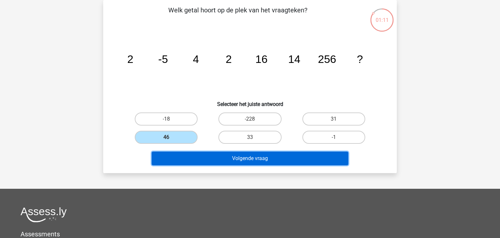
click at [209, 157] on button "Volgende vraag" at bounding box center [250, 158] width 197 height 14
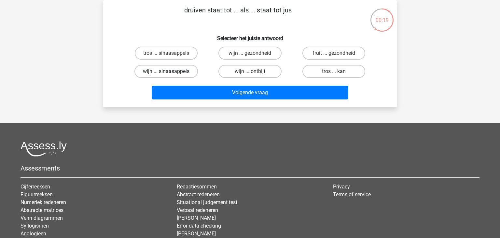
click at [172, 69] on label "wijn ... sinaasappels" at bounding box center [165, 71] width 63 height 13
click at [171, 71] on input "wijn ... sinaasappels" at bounding box center [168, 73] width 4 height 4
radio input "true"
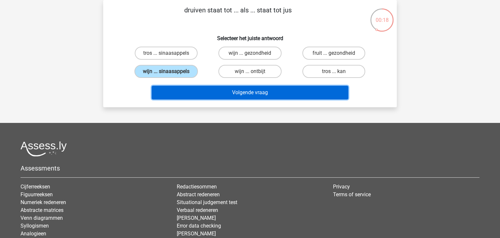
click at [184, 92] on button "Volgende vraag" at bounding box center [250, 93] width 197 height 14
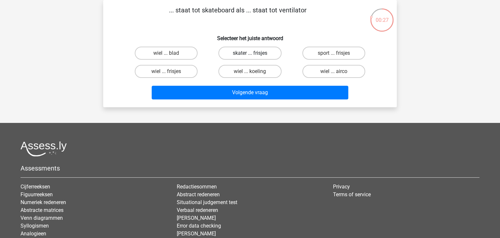
click at [239, 57] on label "skater ... frisjes" at bounding box center [249, 53] width 63 height 13
click at [250, 57] on input "skater ... frisjes" at bounding box center [252, 55] width 4 height 4
radio input "true"
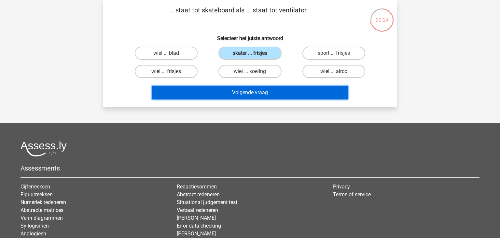
click at [258, 92] on button "Volgende vraag" at bounding box center [250, 93] width 197 height 14
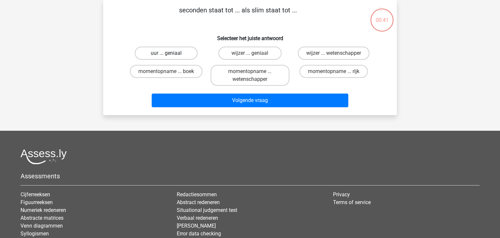
click at [172, 56] on label "uur ... geniaal" at bounding box center [166, 53] width 63 height 13
click at [171, 56] on input "uur ... geniaal" at bounding box center [168, 55] width 4 height 4
radio input "true"
click at [172, 56] on label "uur ... geniaal" at bounding box center [166, 53] width 63 height 13
click at [171, 56] on input "uur ... geniaal" at bounding box center [168, 55] width 4 height 4
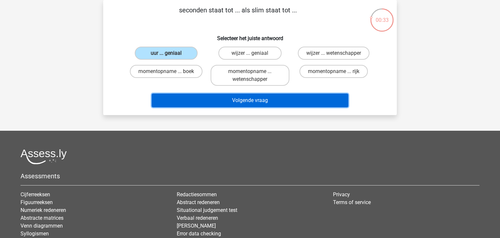
click at [227, 97] on button "Volgende vraag" at bounding box center [250, 100] width 197 height 14
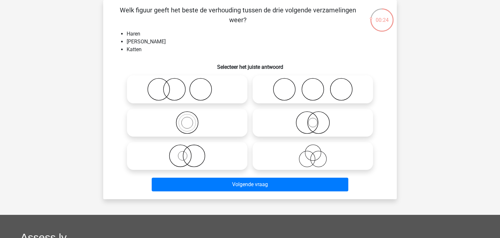
click at [192, 88] on icon at bounding box center [187, 89] width 115 height 23
click at [191, 86] on input "radio" at bounding box center [189, 84] width 4 height 4
radio input "true"
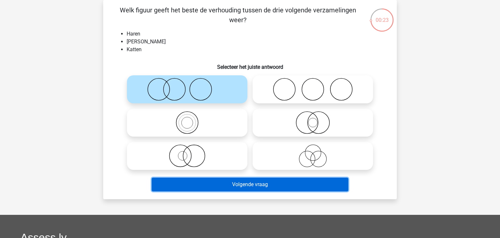
click at [193, 188] on button "Volgende vraag" at bounding box center [250, 184] width 197 height 14
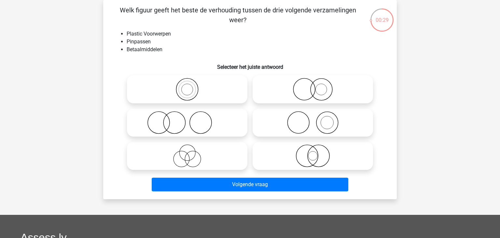
click at [331, 79] on icon at bounding box center [312, 89] width 115 height 23
click at [317, 82] on input "radio" at bounding box center [315, 84] width 4 height 4
radio input "true"
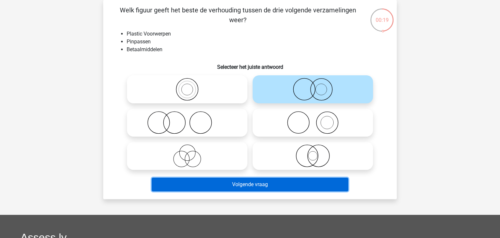
click at [288, 184] on button "Volgende vraag" at bounding box center [250, 184] width 197 height 14
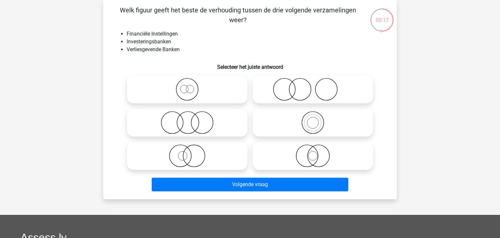
click at [194, 96] on icon at bounding box center [187, 89] width 115 height 23
click at [191, 86] on input "radio" at bounding box center [189, 84] width 4 height 4
radio input "true"
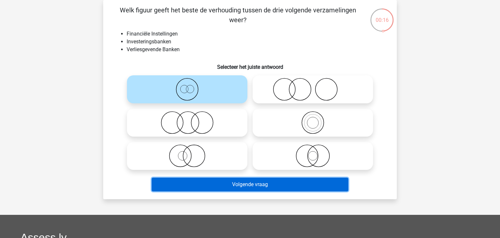
click at [237, 186] on button "Volgende vraag" at bounding box center [250, 184] width 197 height 14
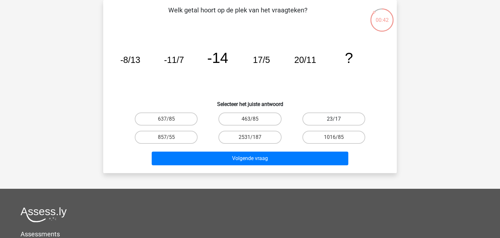
click at [331, 120] on label "23/17" at bounding box center [333, 118] width 63 height 13
click at [334, 120] on input "23/17" at bounding box center [336, 121] width 4 height 4
radio input "true"
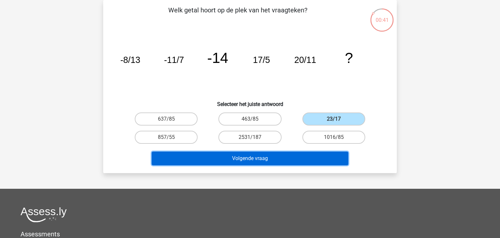
click at [292, 152] on button "Volgende vraag" at bounding box center [250, 158] width 197 height 14
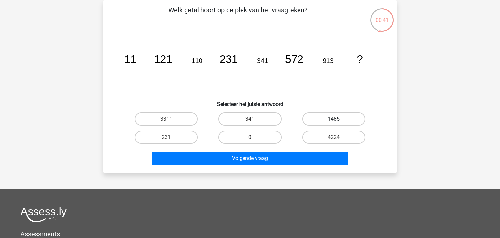
click at [358, 116] on label "1485" at bounding box center [333, 118] width 63 height 13
click at [338, 119] on input "1485" at bounding box center [336, 121] width 4 height 4
radio input "true"
click at [249, 149] on div "Volgende vraag" at bounding box center [250, 156] width 273 height 21
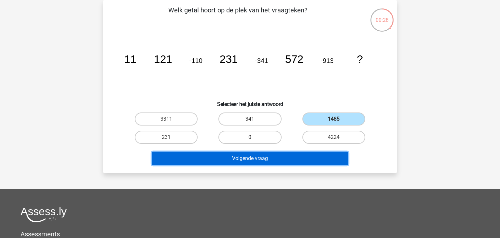
click at [245, 155] on button "Volgende vraag" at bounding box center [250, 158] width 197 height 14
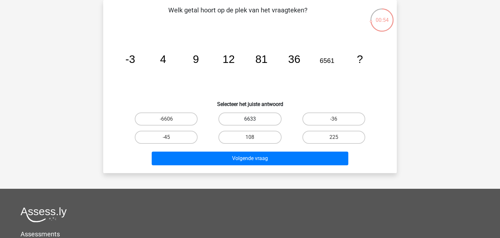
click at [264, 119] on label "6633" at bounding box center [249, 118] width 63 height 13
click at [254, 119] on input "6633" at bounding box center [252, 121] width 4 height 4
radio input "true"
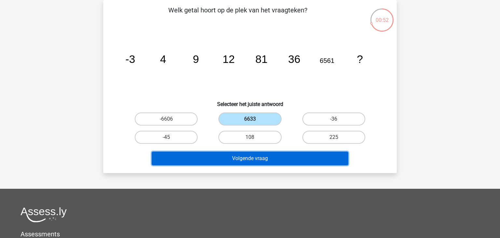
click at [237, 153] on button "Volgende vraag" at bounding box center [250, 158] width 197 height 14
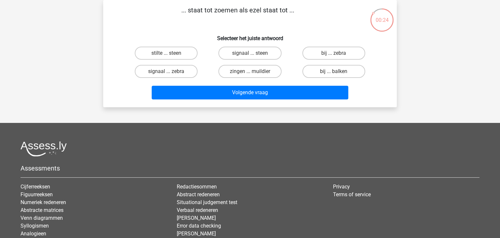
click at [335, 55] on input "bij ... zebra" at bounding box center [336, 55] width 4 height 4
radio input "true"
click at [331, 72] on label "bij ... balken" at bounding box center [333, 71] width 63 height 13
click at [334, 72] on input "bij ... balken" at bounding box center [336, 73] width 4 height 4
radio input "true"
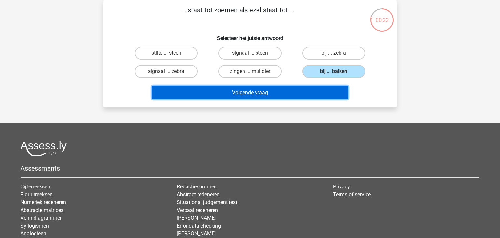
click at [281, 89] on button "Volgende vraag" at bounding box center [250, 93] width 197 height 14
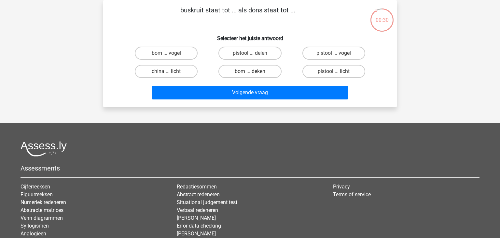
click at [170, 53] on input "bom ... vogel" at bounding box center [168, 55] width 4 height 4
radio input "true"
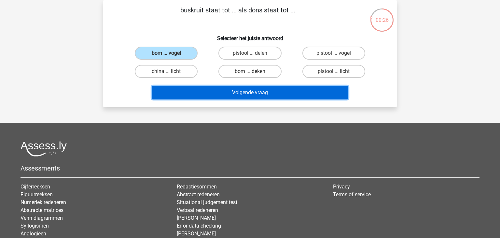
click at [202, 91] on button "Volgende vraag" at bounding box center [250, 93] width 197 height 14
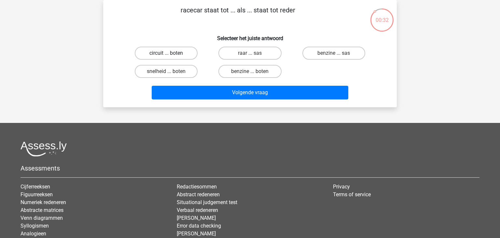
click at [157, 53] on label "circuit ... boten" at bounding box center [166, 53] width 63 height 13
click at [166, 53] on input "circuit ... boten" at bounding box center [168, 55] width 4 height 4
radio input "true"
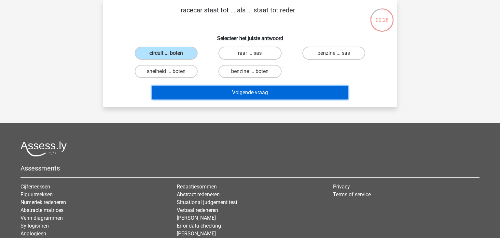
click at [193, 89] on button "Volgende vraag" at bounding box center [250, 93] width 197 height 14
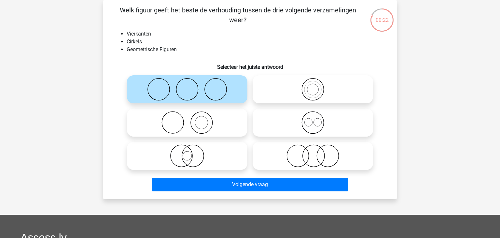
click at [300, 114] on icon at bounding box center [312, 122] width 115 height 23
click at [313, 115] on input "radio" at bounding box center [315, 117] width 4 height 4
radio input "true"
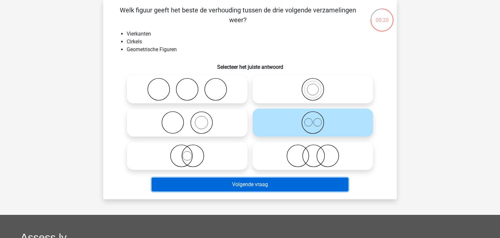
click at [269, 186] on button "Volgende vraag" at bounding box center [250, 184] width 197 height 14
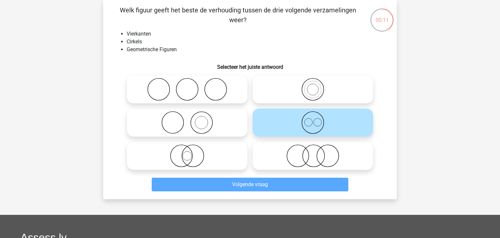
click at [303, 162] on icon at bounding box center [312, 155] width 115 height 23
click at [313, 152] on input "radio" at bounding box center [315, 150] width 4 height 4
radio input "true"
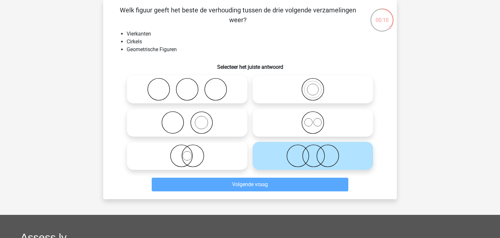
click at [240, 151] on icon at bounding box center [187, 155] width 115 height 23
click at [191, 151] on input "radio" at bounding box center [189, 150] width 4 height 4
radio input "true"
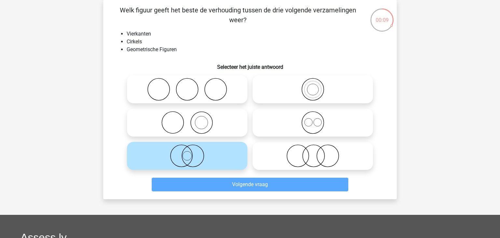
click at [232, 112] on icon at bounding box center [187, 122] width 115 height 23
click at [191, 115] on input "radio" at bounding box center [189, 117] width 4 height 4
radio input "true"
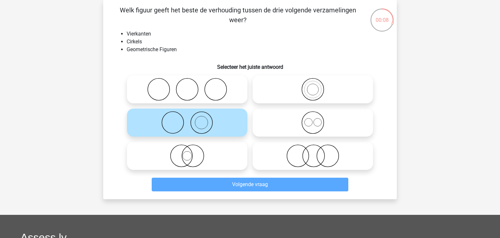
click at [253, 120] on label at bounding box center [313, 122] width 120 height 28
click at [313, 119] on input "radio" at bounding box center [315, 117] width 4 height 4
radio input "true"
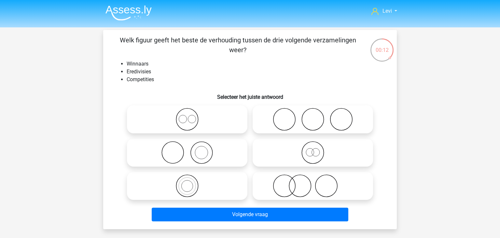
scroll to position [30, 0]
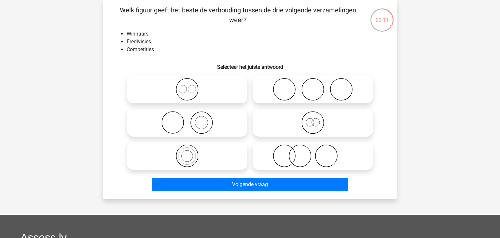
click at [304, 119] on icon at bounding box center [312, 122] width 115 height 23
click at [313, 119] on input "radio" at bounding box center [315, 117] width 4 height 4
radio input "true"
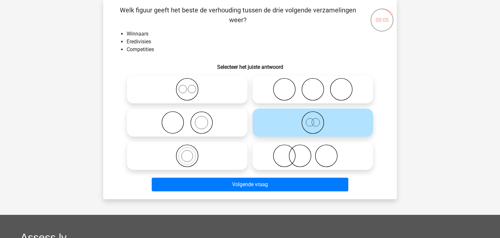
click at [227, 116] on icon at bounding box center [187, 122] width 115 height 23
click at [191, 116] on input "radio" at bounding box center [189, 117] width 4 height 4
radio input "true"
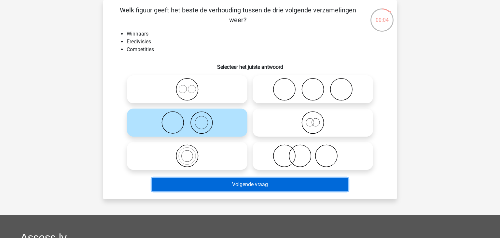
click at [198, 182] on button "Volgende vraag" at bounding box center [250, 184] width 197 height 14
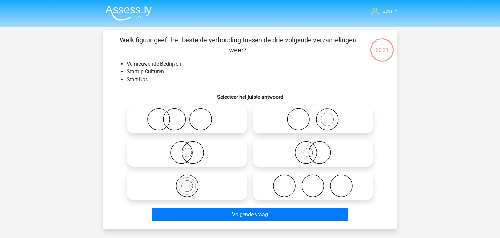
scroll to position [30, 0]
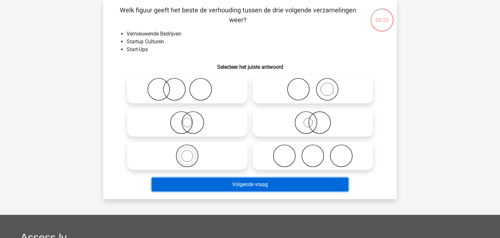
click at [198, 182] on button "Volgende vraag" at bounding box center [250, 184] width 197 height 14
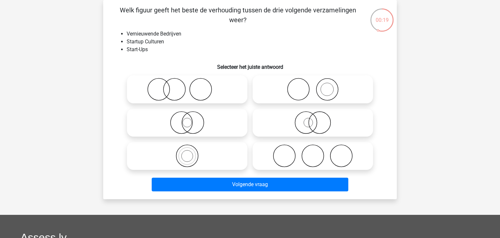
click at [219, 90] on icon at bounding box center [187, 89] width 115 height 23
click at [191, 86] on input "radio" at bounding box center [189, 84] width 4 height 4
radio input "true"
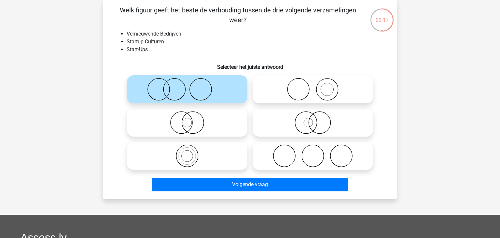
click at [301, 117] on icon at bounding box center [312, 122] width 115 height 23
click at [313, 117] on input "radio" at bounding box center [315, 117] width 4 height 4
radio input "true"
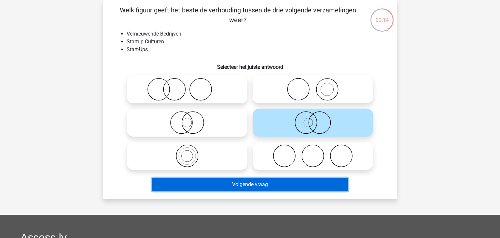
click at [255, 184] on button "Volgende vraag" at bounding box center [250, 184] width 197 height 14
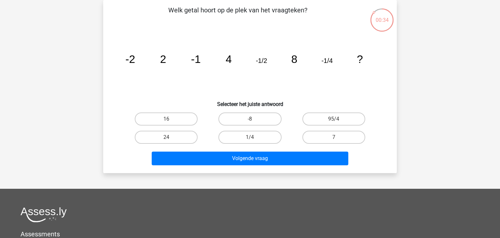
click at [337, 121] on input "95/4" at bounding box center [336, 121] width 4 height 4
radio input "true"
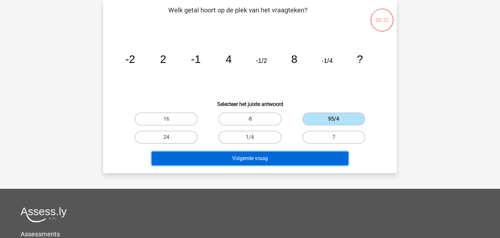
click at [290, 159] on button "Volgende vraag" at bounding box center [250, 158] width 197 height 14
